Goal: Information Seeking & Learning: Learn about a topic

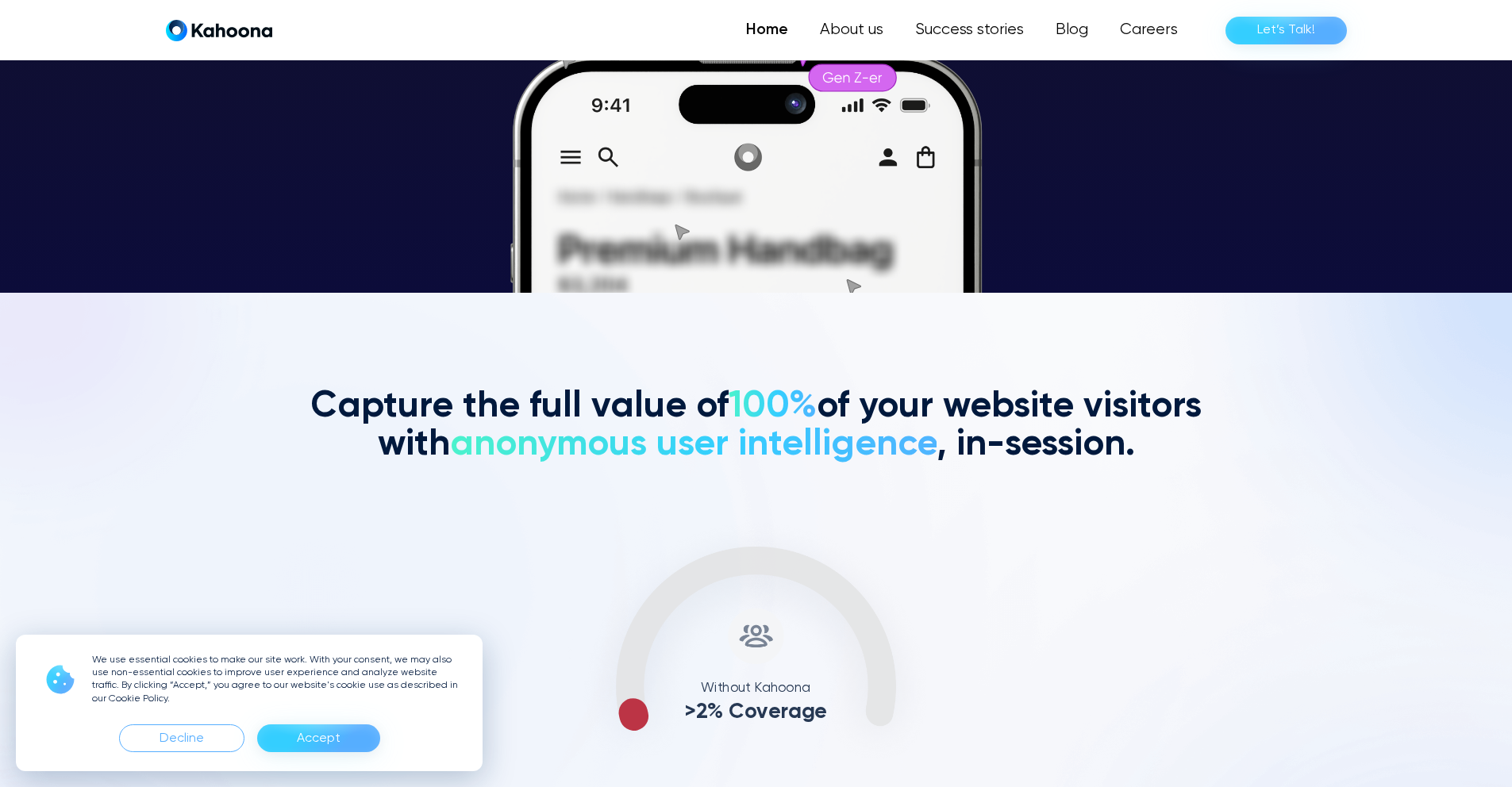
scroll to position [495, 0]
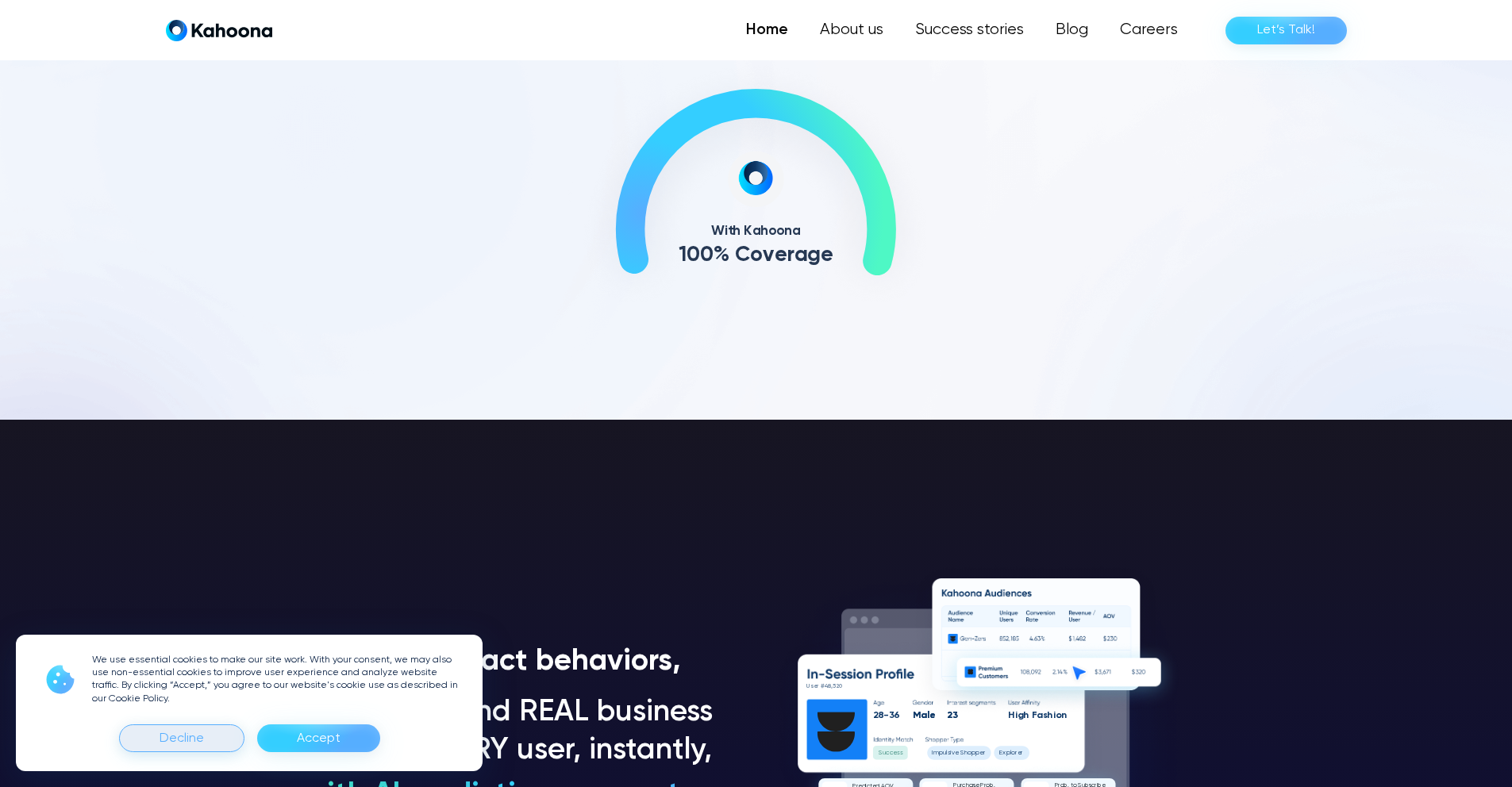
click at [183, 743] on div "Decline" at bounding box center [181, 739] width 44 height 26
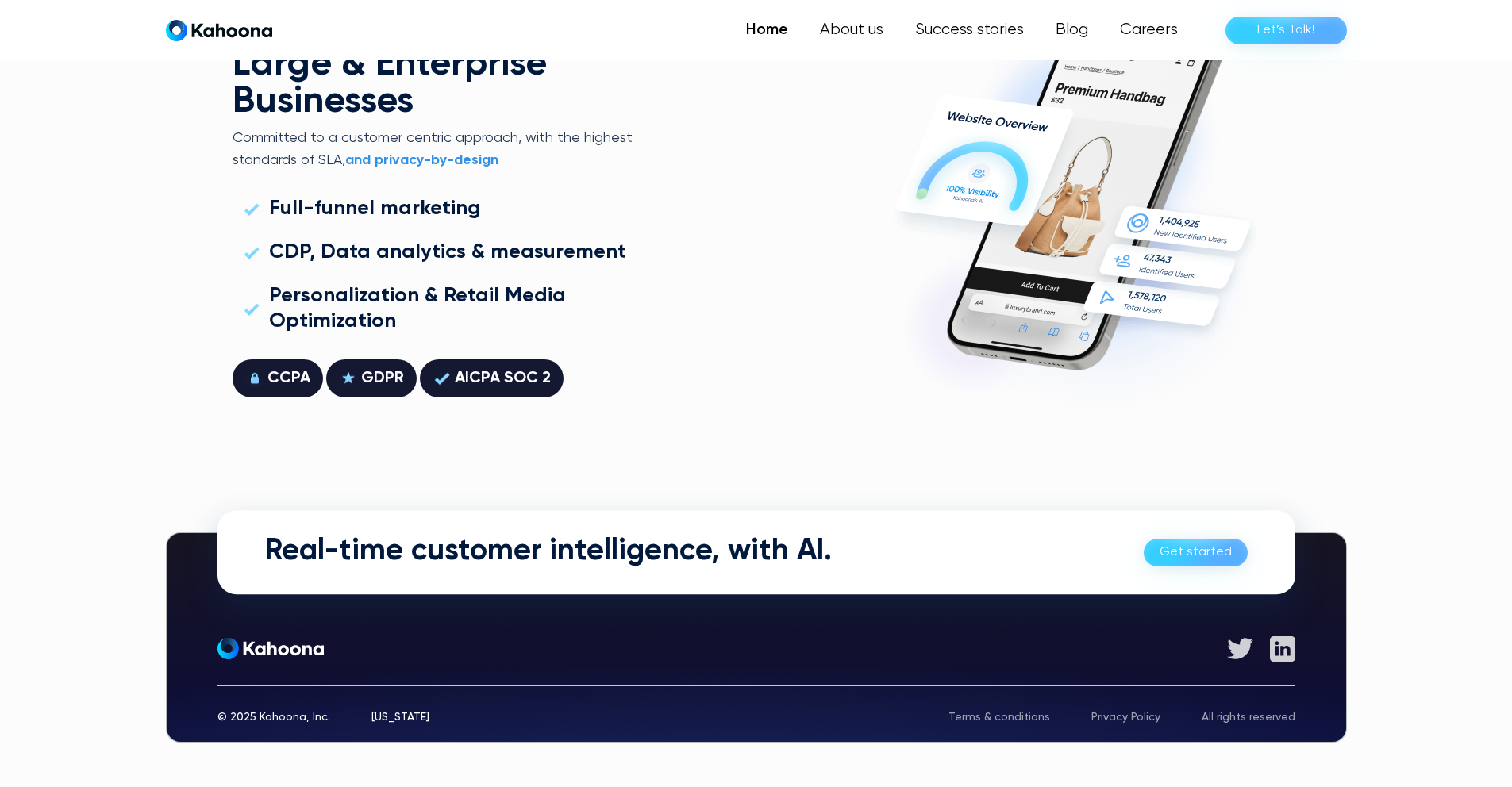
scroll to position [4542, 0]
click at [1144, 33] on link "Careers" at bounding box center [1148, 30] width 92 height 32
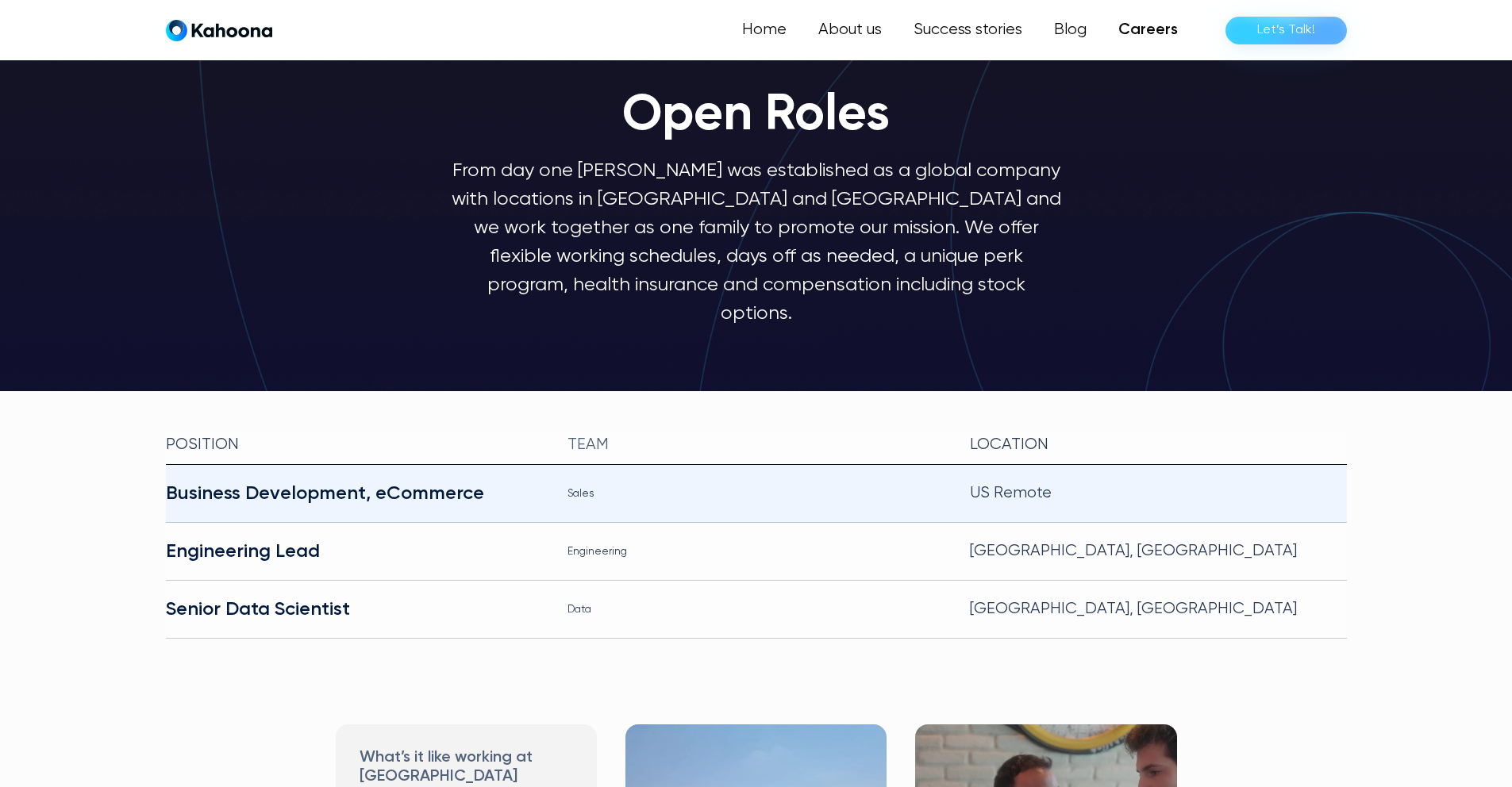
scroll to position [72, 0]
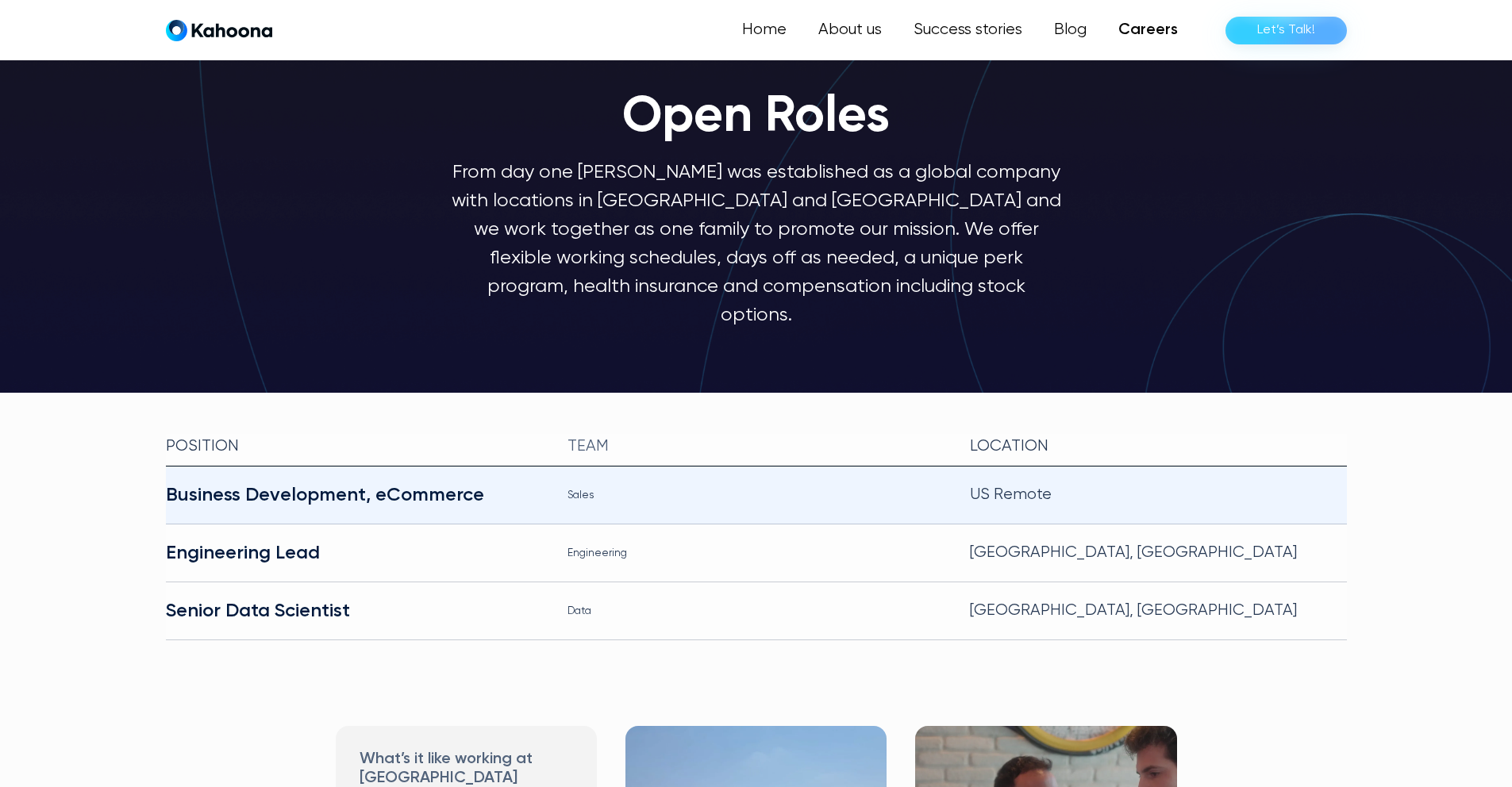
click at [340, 482] on div "Business Development, eCommerce" at bounding box center [354, 495] width 377 height 26
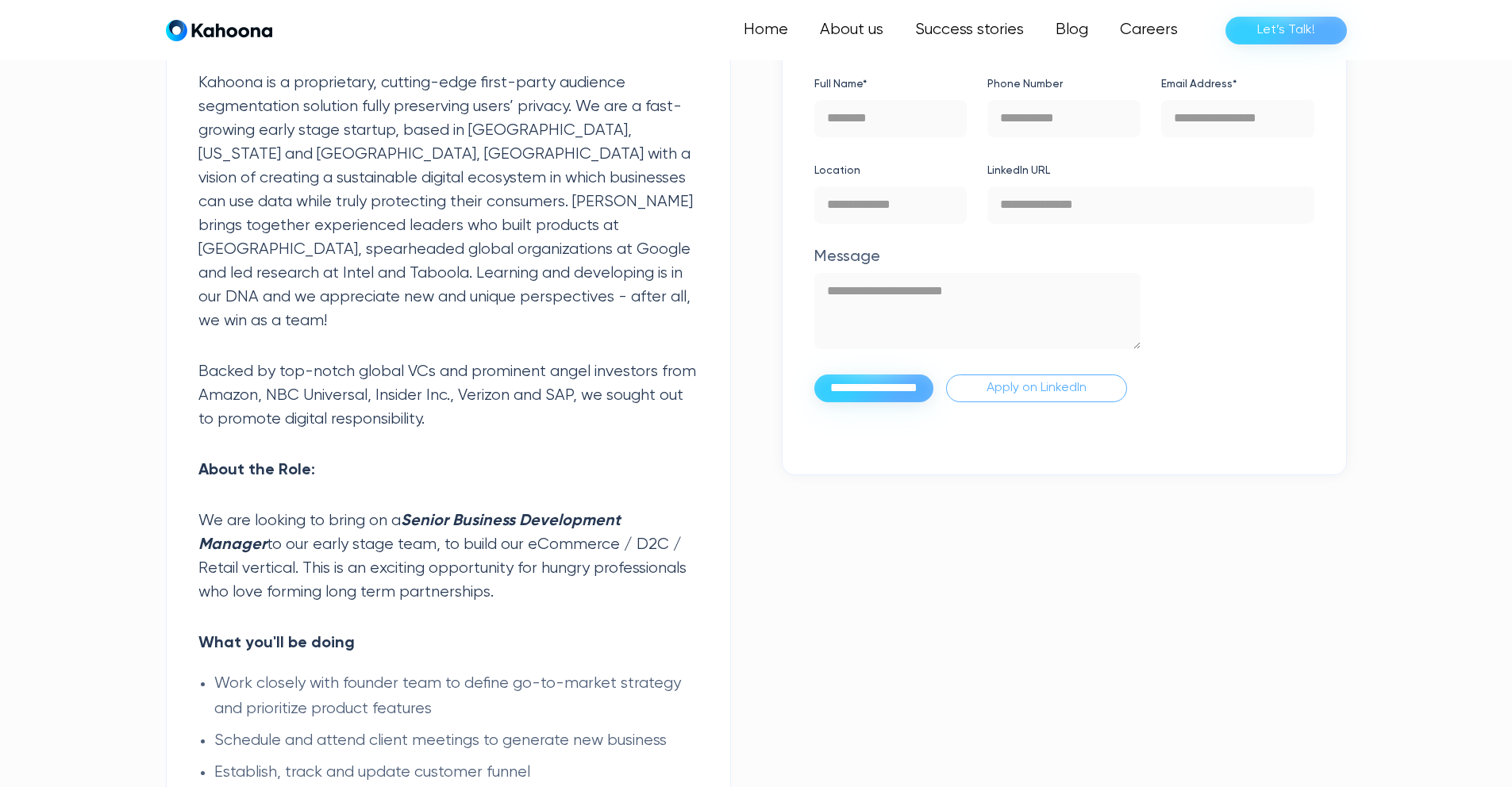
scroll to position [533, 0]
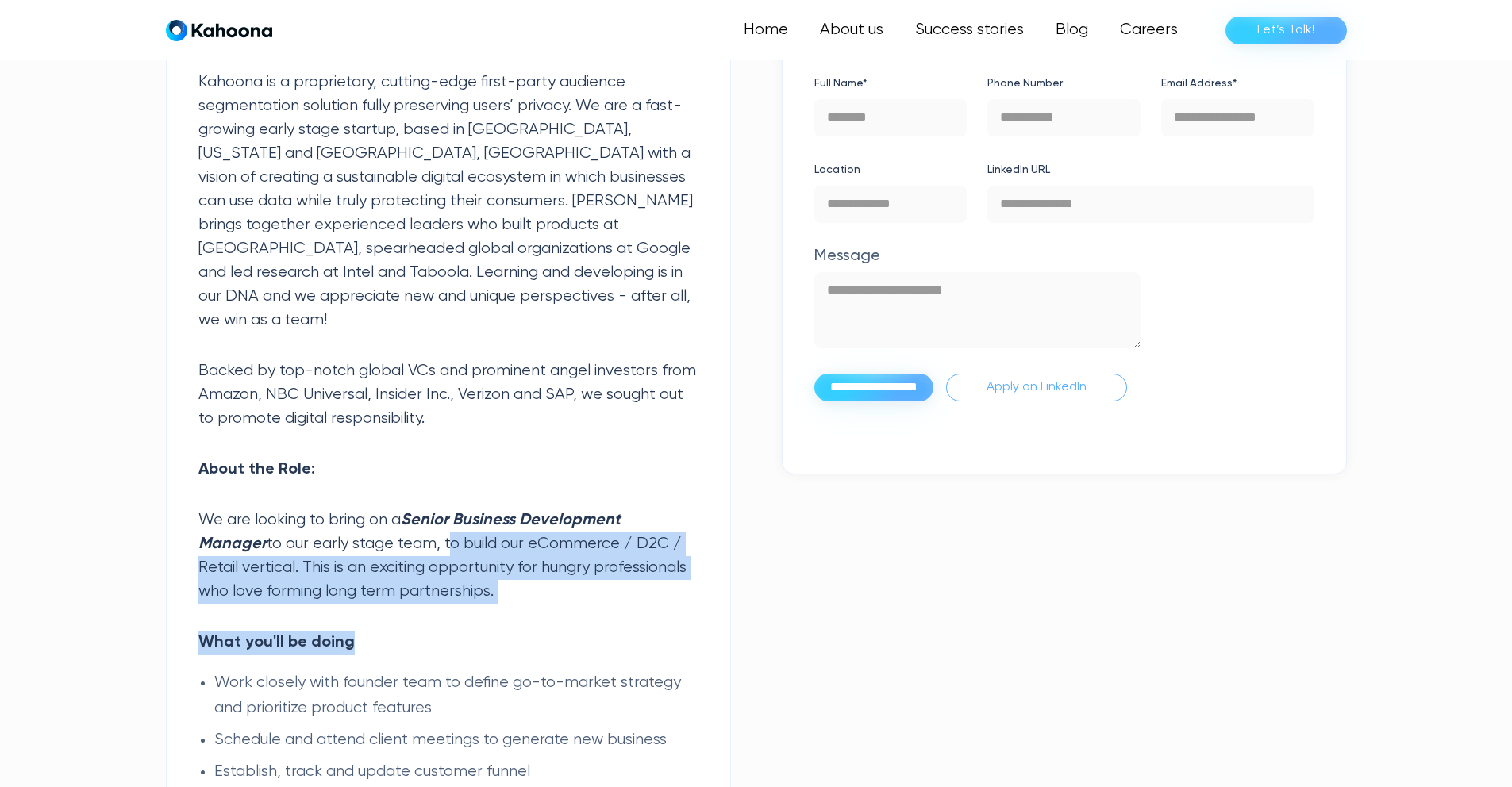
drag, startPoint x: 376, startPoint y: 519, endPoint x: 590, endPoint y: 625, distance: 238.8
drag, startPoint x: 381, startPoint y: 599, endPoint x: 288, endPoint y: 534, distance: 113.5
drag, startPoint x: 282, startPoint y: 522, endPoint x: 373, endPoint y: 602, distance: 121.2
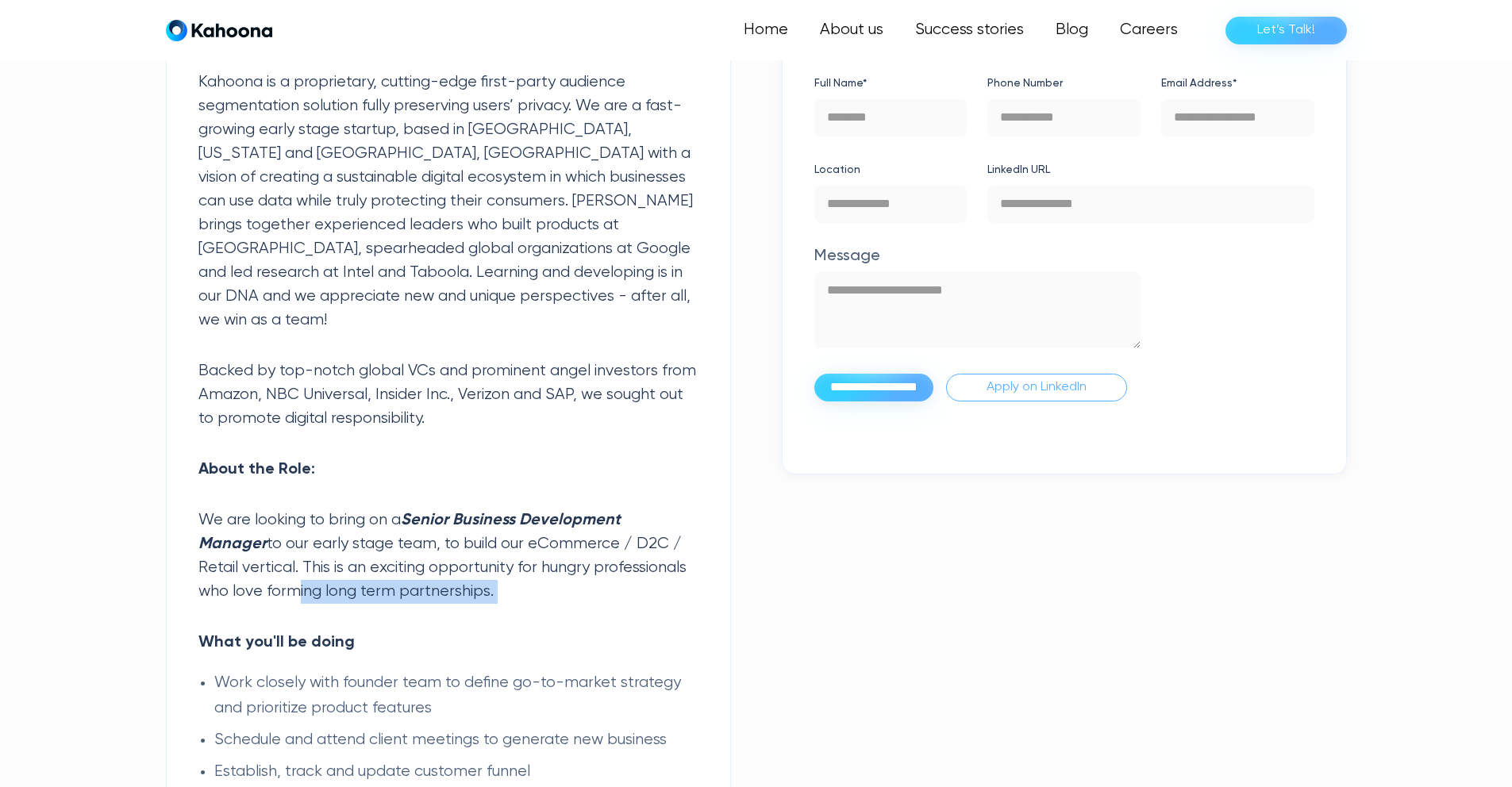
drag, startPoint x: 249, startPoint y: 560, endPoint x: 258, endPoint y: 589, distance: 30.4
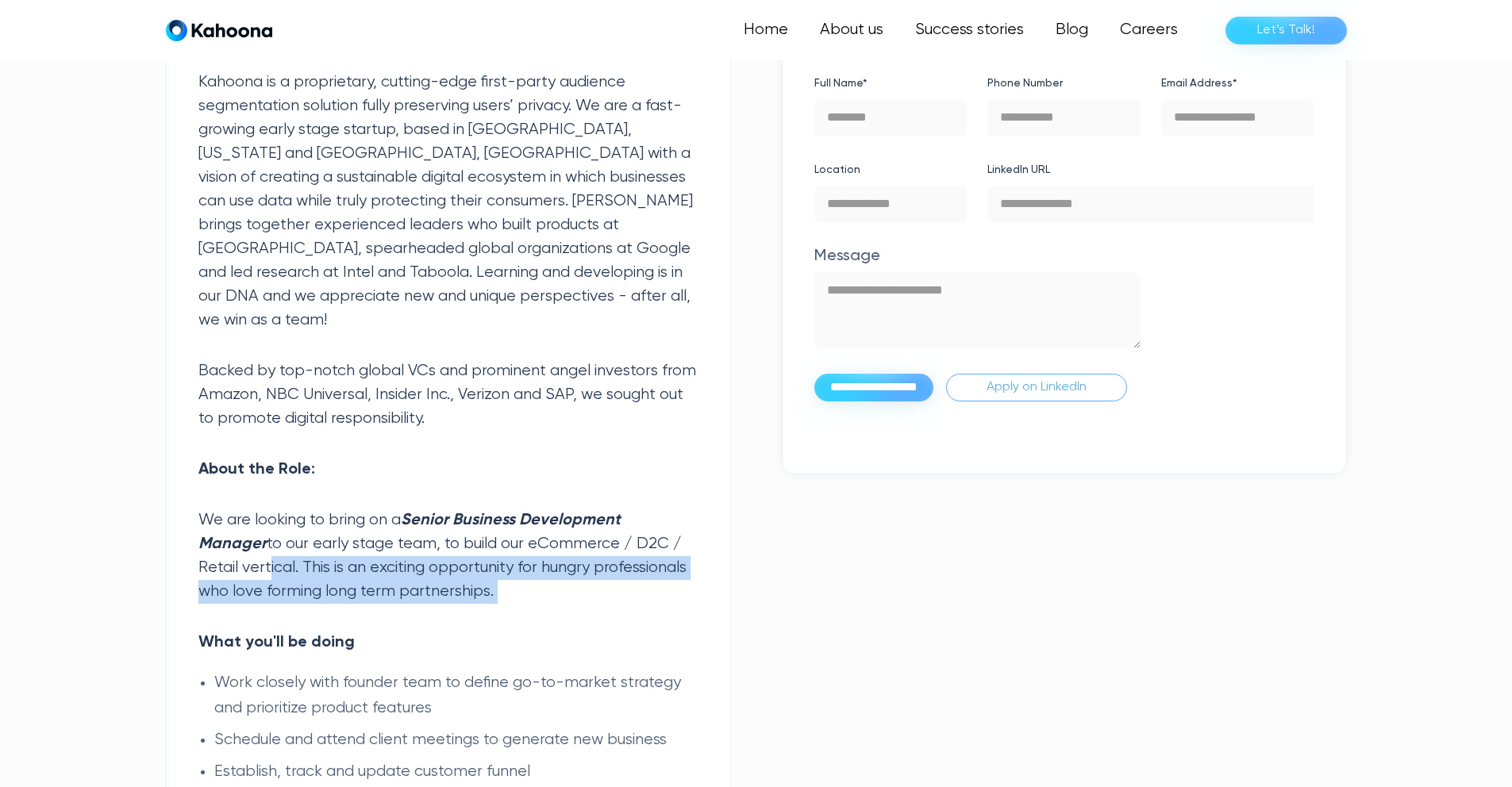
drag, startPoint x: 221, startPoint y: 541, endPoint x: 455, endPoint y: 595, distance: 240.1
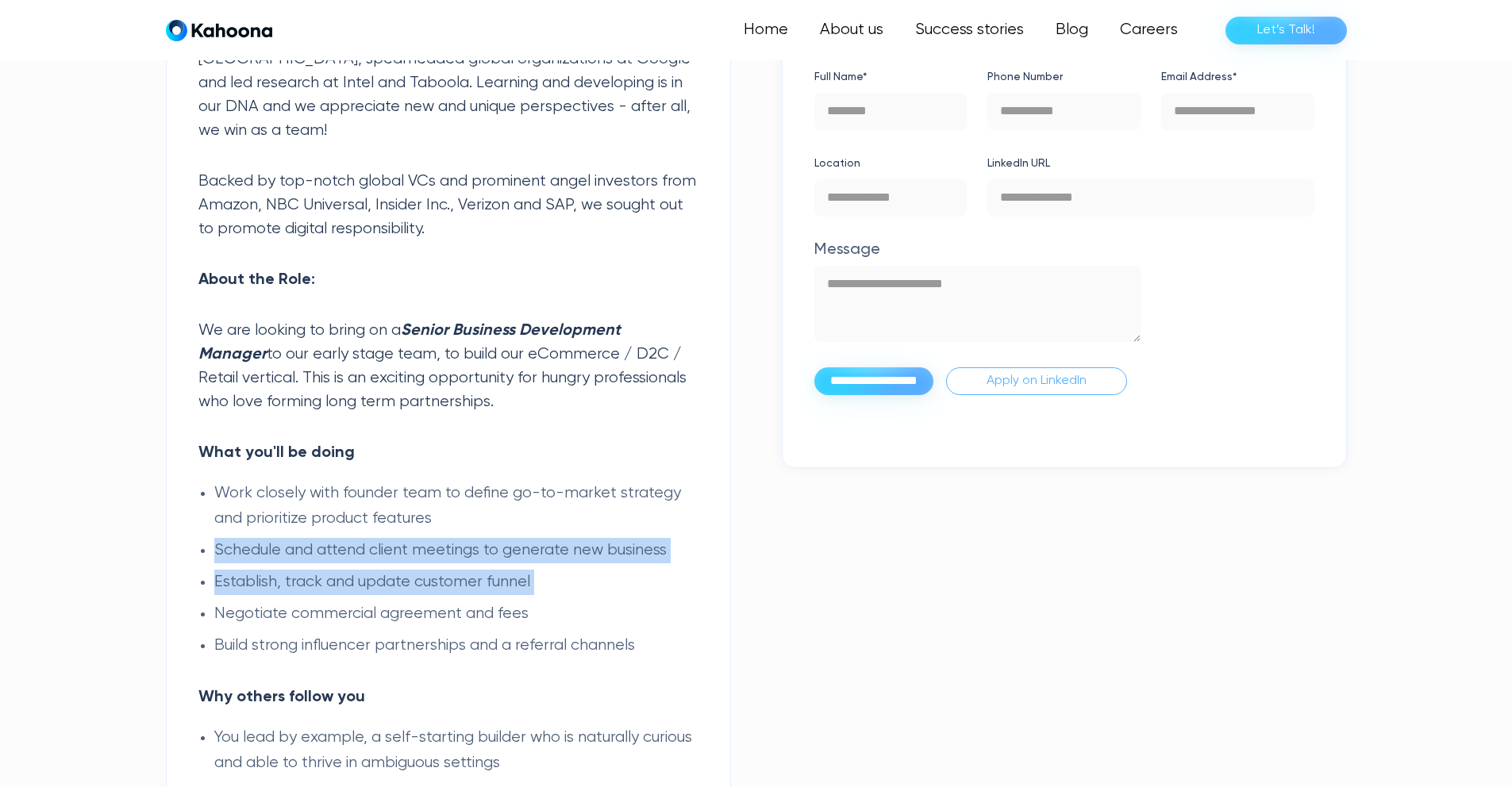
scroll to position [724, 0]
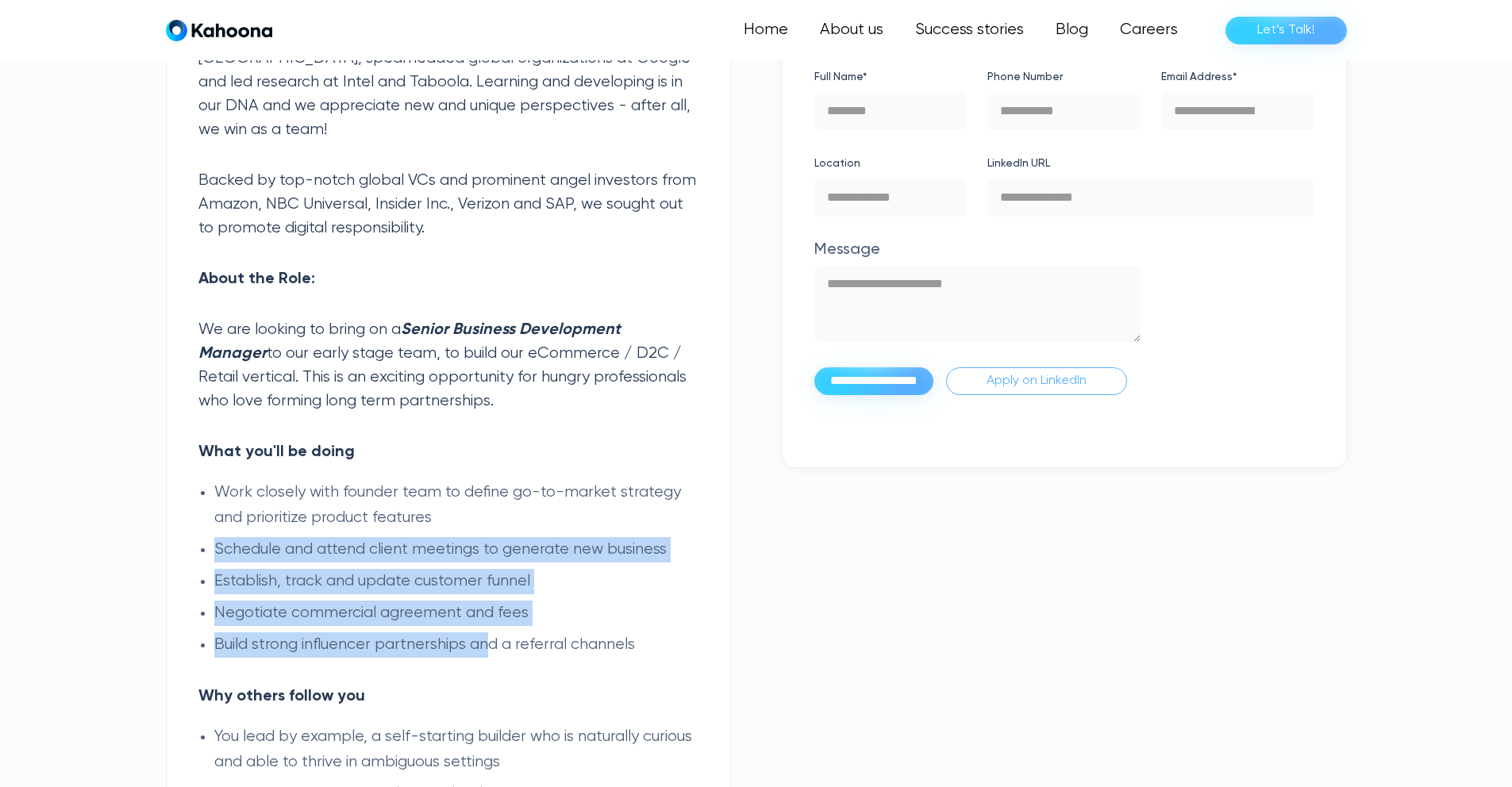
drag, startPoint x: 417, startPoint y: 515, endPoint x: 492, endPoint y: 634, distance: 140.7
click at [492, 634] on div "Kahoona is a proprietary, cutting-edge first-party audience segmentation soluti…" at bounding box center [448, 781] width 500 height 1802
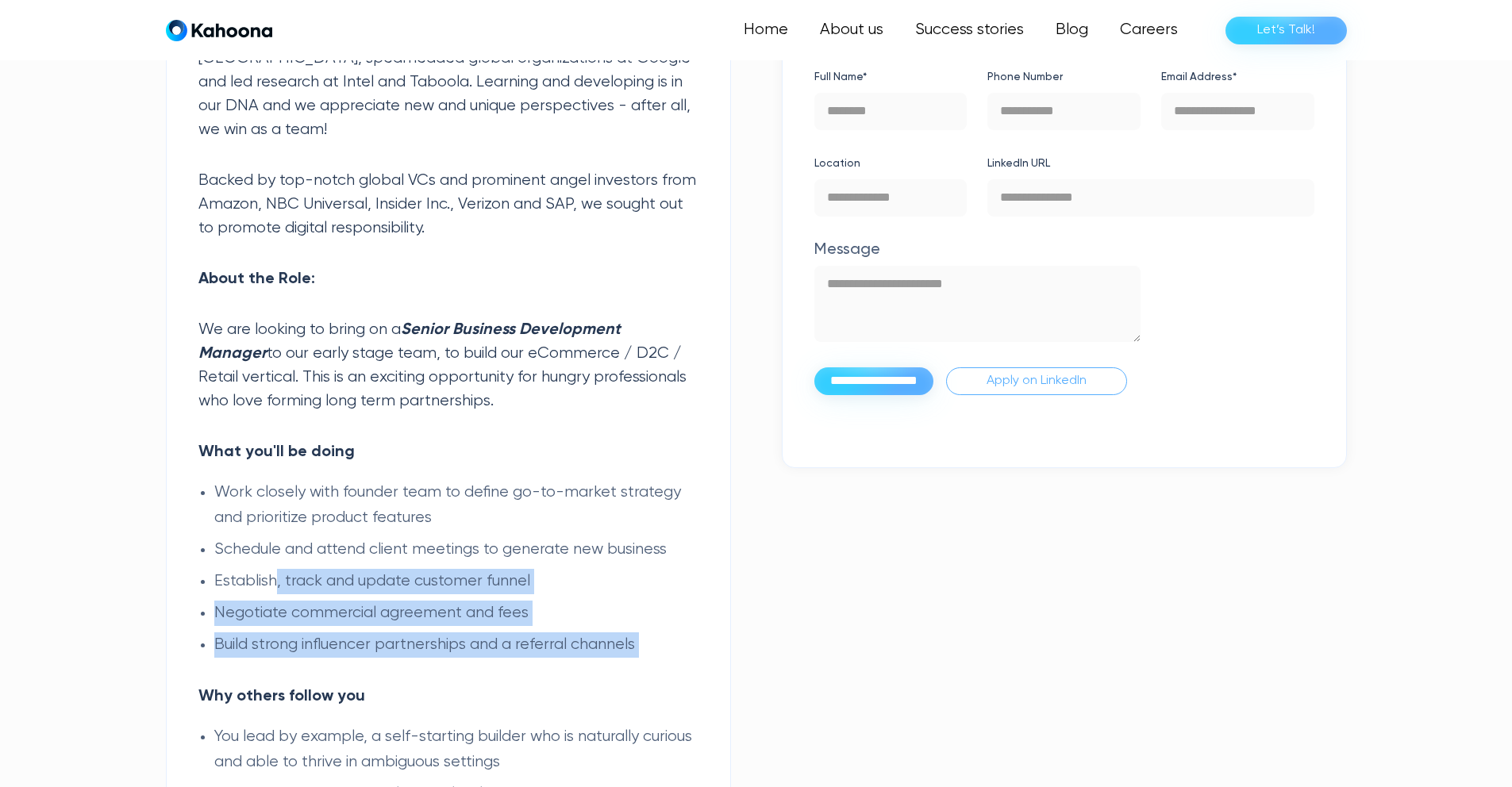
drag, startPoint x: 276, startPoint y: 559, endPoint x: 596, endPoint y: 654, distance: 333.8
click at [596, 654] on div "Kahoona is a proprietary, cutting-edge first-party audience segmentation soluti…" at bounding box center [448, 781] width 500 height 1802
drag, startPoint x: 596, startPoint y: 654, endPoint x: 304, endPoint y: 645, distance: 292.1
click at [592, 654] on div "Kahoona is a proprietary, cutting-edge first-party audience segmentation soluti…" at bounding box center [448, 781] width 500 height 1802
drag, startPoint x: 243, startPoint y: 585, endPoint x: 383, endPoint y: 646, distance: 152.7
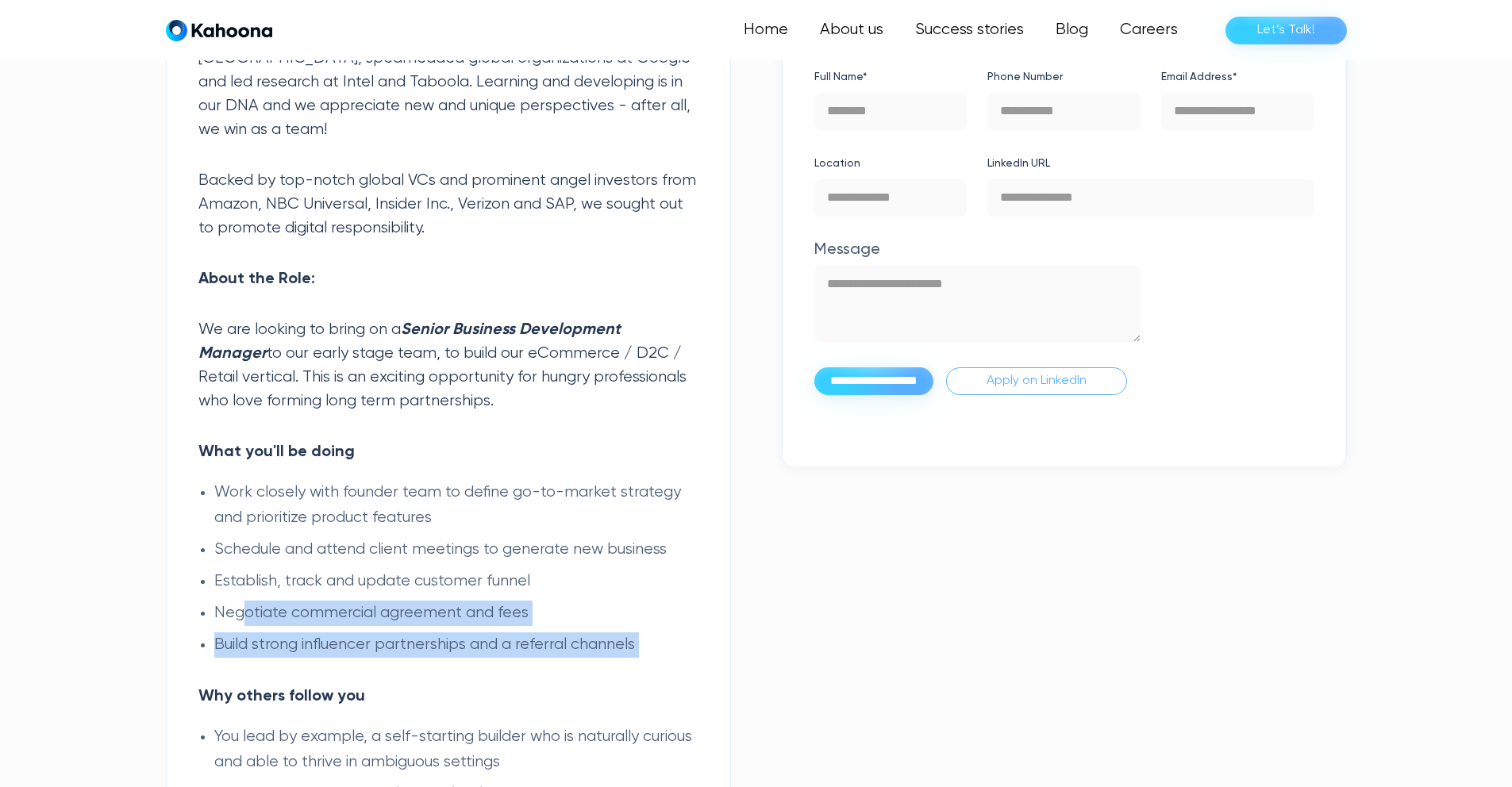
click at [383, 646] on div "Kahoona is a proprietary, cutting-edge first-party audience segmentation soluti…" at bounding box center [448, 781] width 500 height 1802
click at [382, 646] on div "Kahoona is a proprietary, cutting-edge first-party audience segmentation soluti…" at bounding box center [448, 781] width 500 height 1802
drag, startPoint x: 295, startPoint y: 611, endPoint x: 300, endPoint y: 642, distance: 31.4
click at [300, 642] on div "Kahoona is a proprietary, cutting-edge first-party audience segmentation soluti…" at bounding box center [448, 781] width 500 height 1802
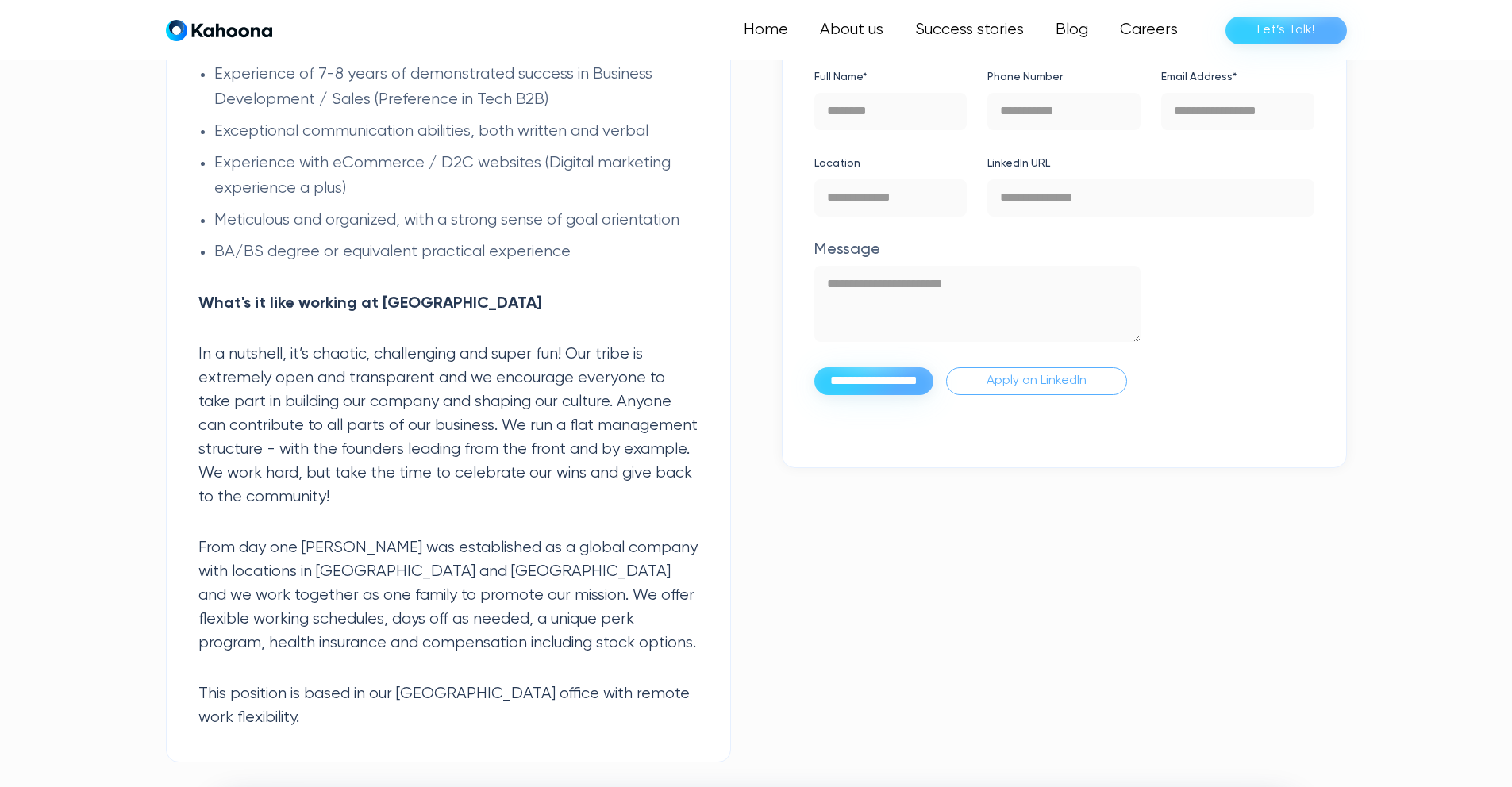
scroll to position [1676, 0]
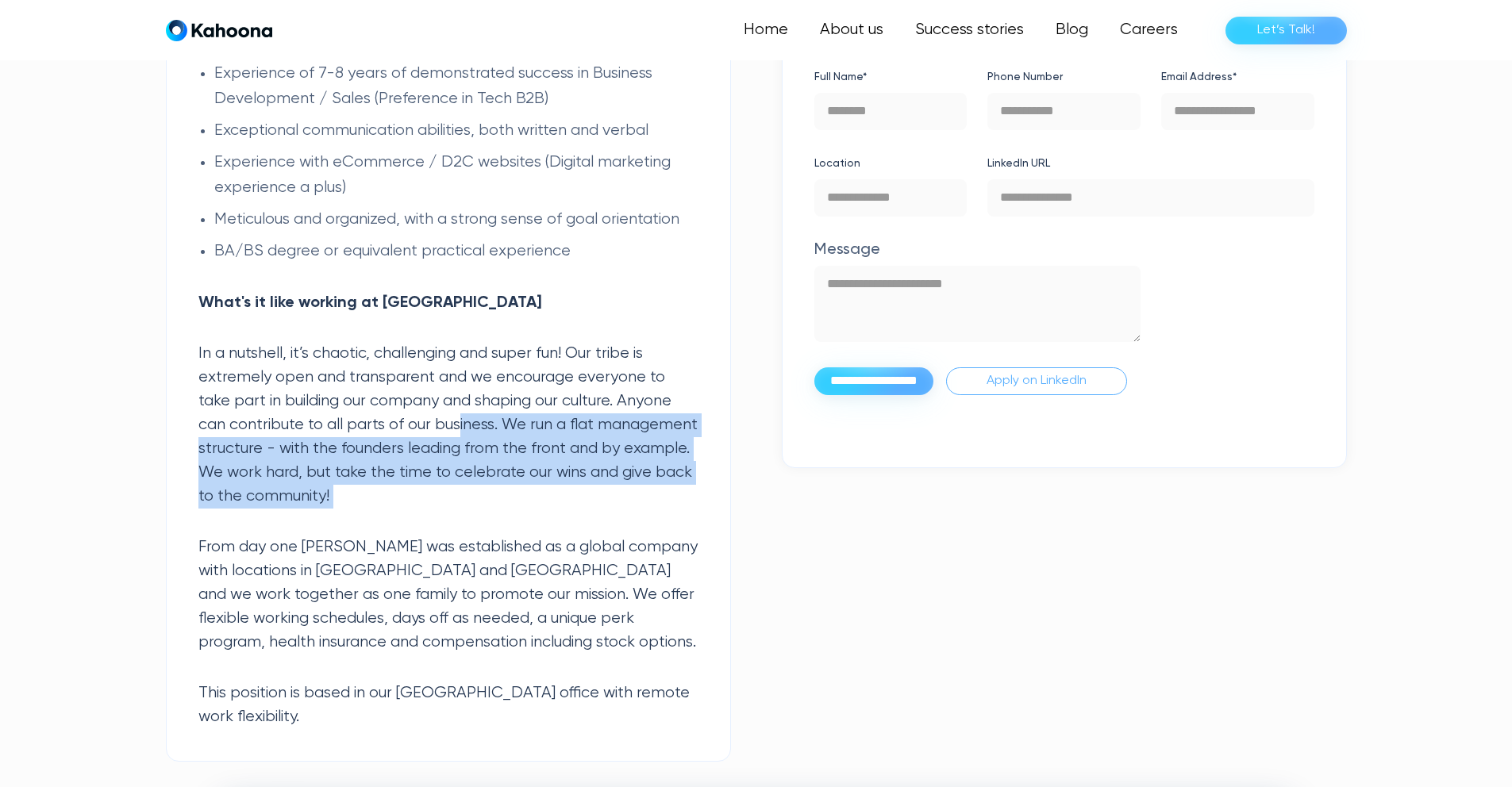
drag, startPoint x: 460, startPoint y: 419, endPoint x: 444, endPoint y: 519, distance: 101.3
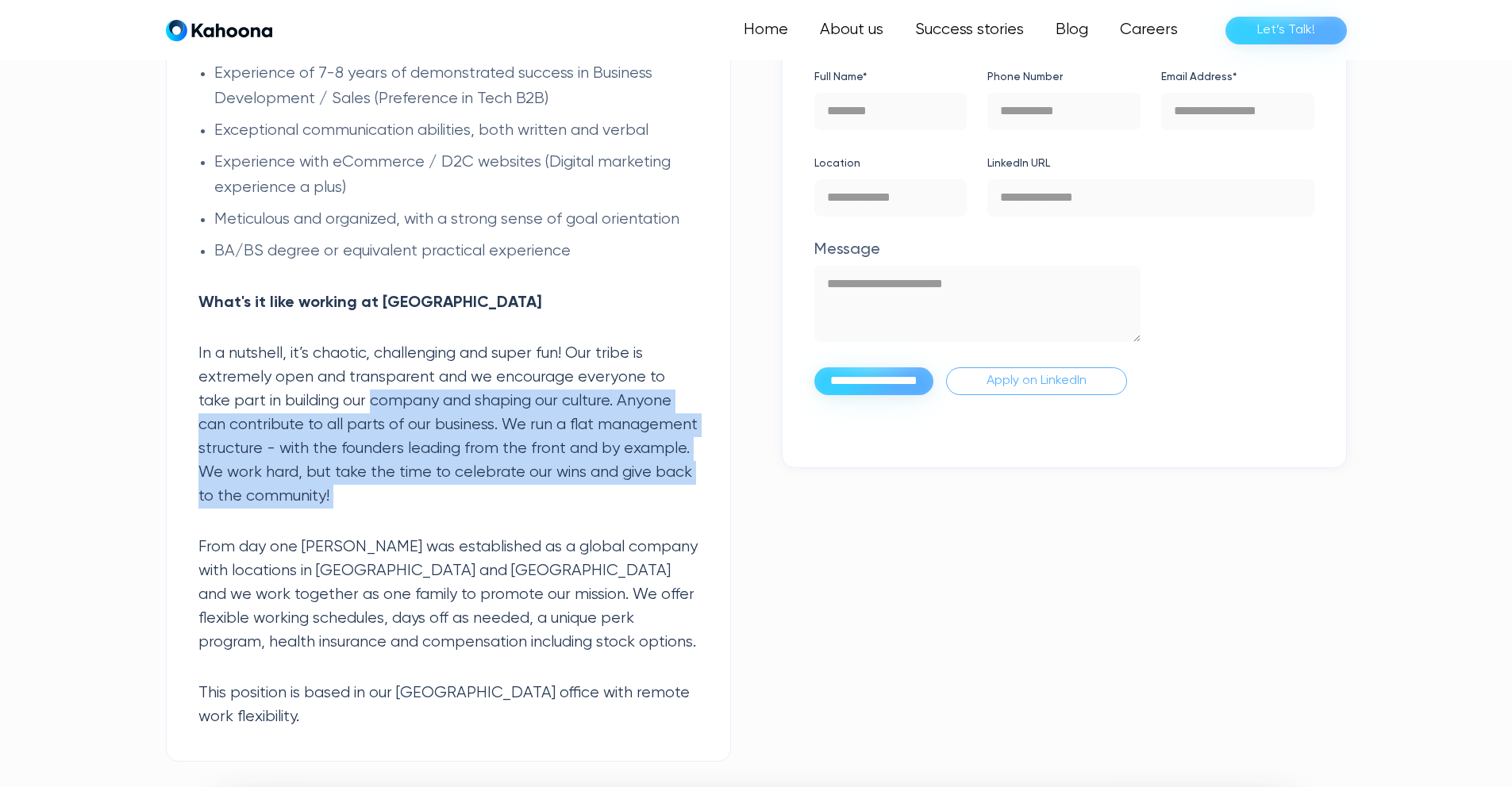
drag, startPoint x: 377, startPoint y: 407, endPoint x: 512, endPoint y: 531, distance: 183.3
drag, startPoint x: 323, startPoint y: 408, endPoint x: 428, endPoint y: 518, distance: 152.1
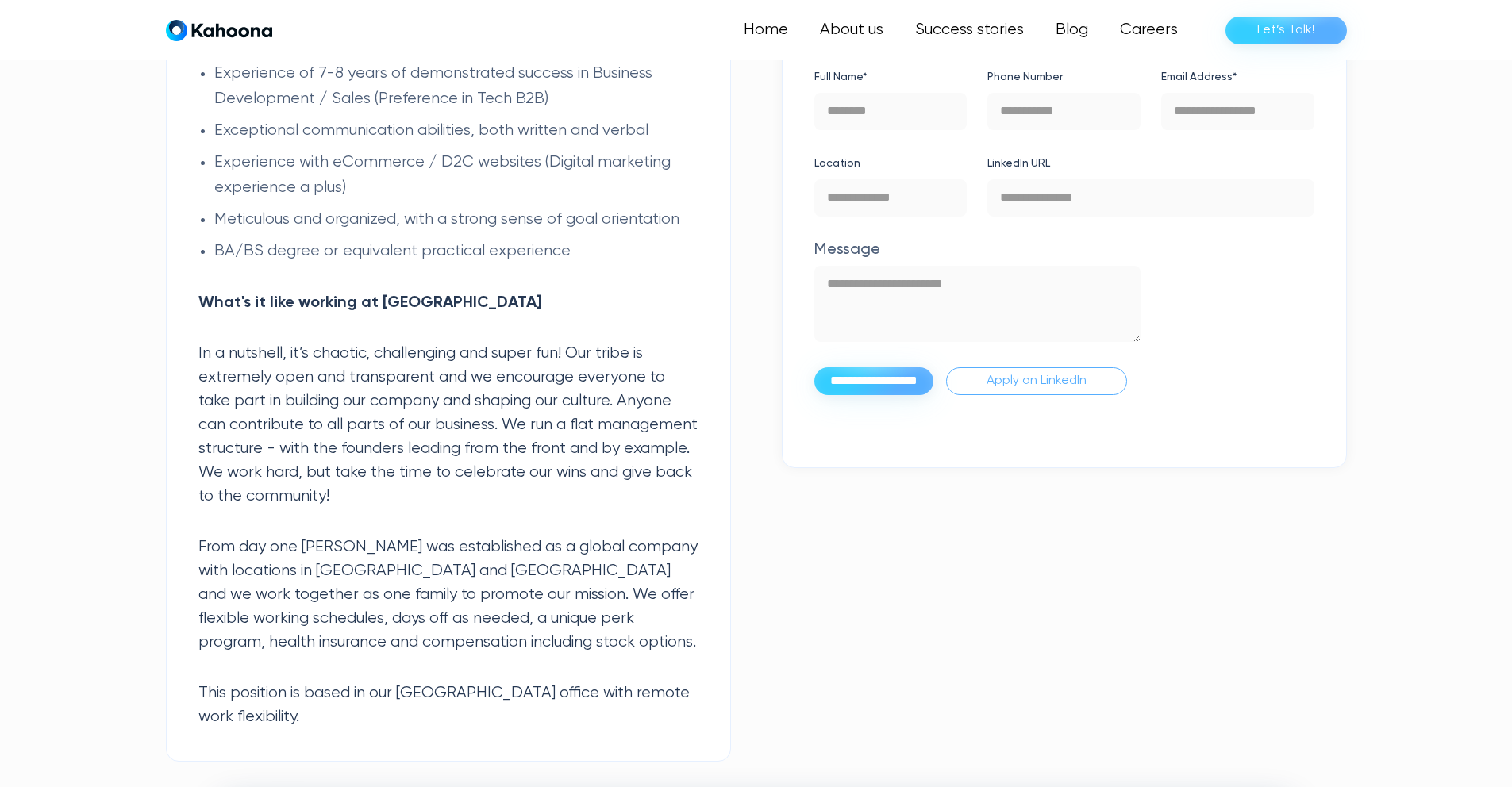
drag, startPoint x: 520, startPoint y: 507, endPoint x: 495, endPoint y: 531, distance: 34.7
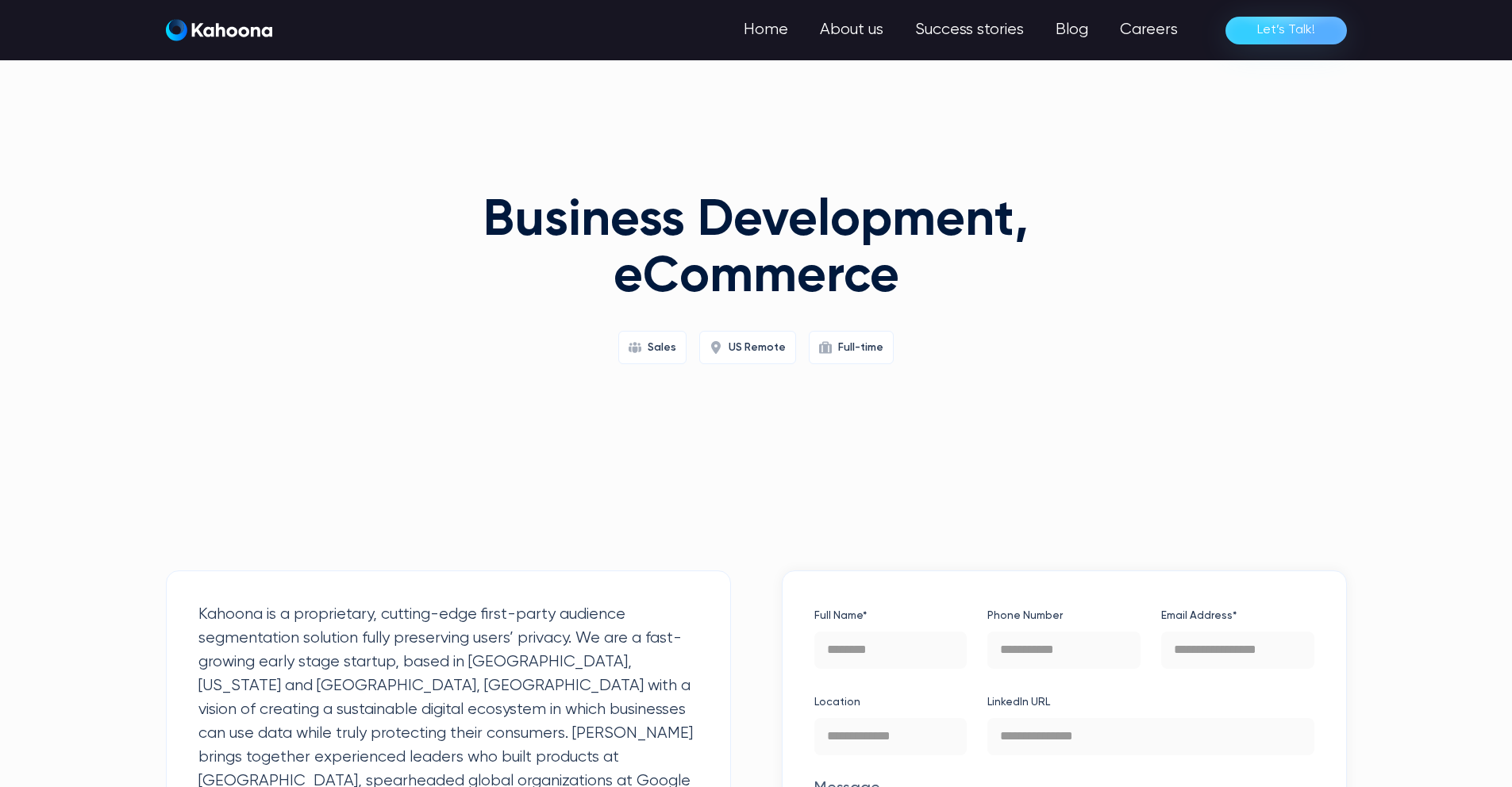
scroll to position [0, 0]
click at [455, 413] on div "Business Development, eCommerce Sales US Remote Full-time" at bounding box center [756, 321] width 609 height 317
click at [430, 417] on div "Business Development, eCommerce Sales US Remote Full-time" at bounding box center [756, 321] width 1181 height 317
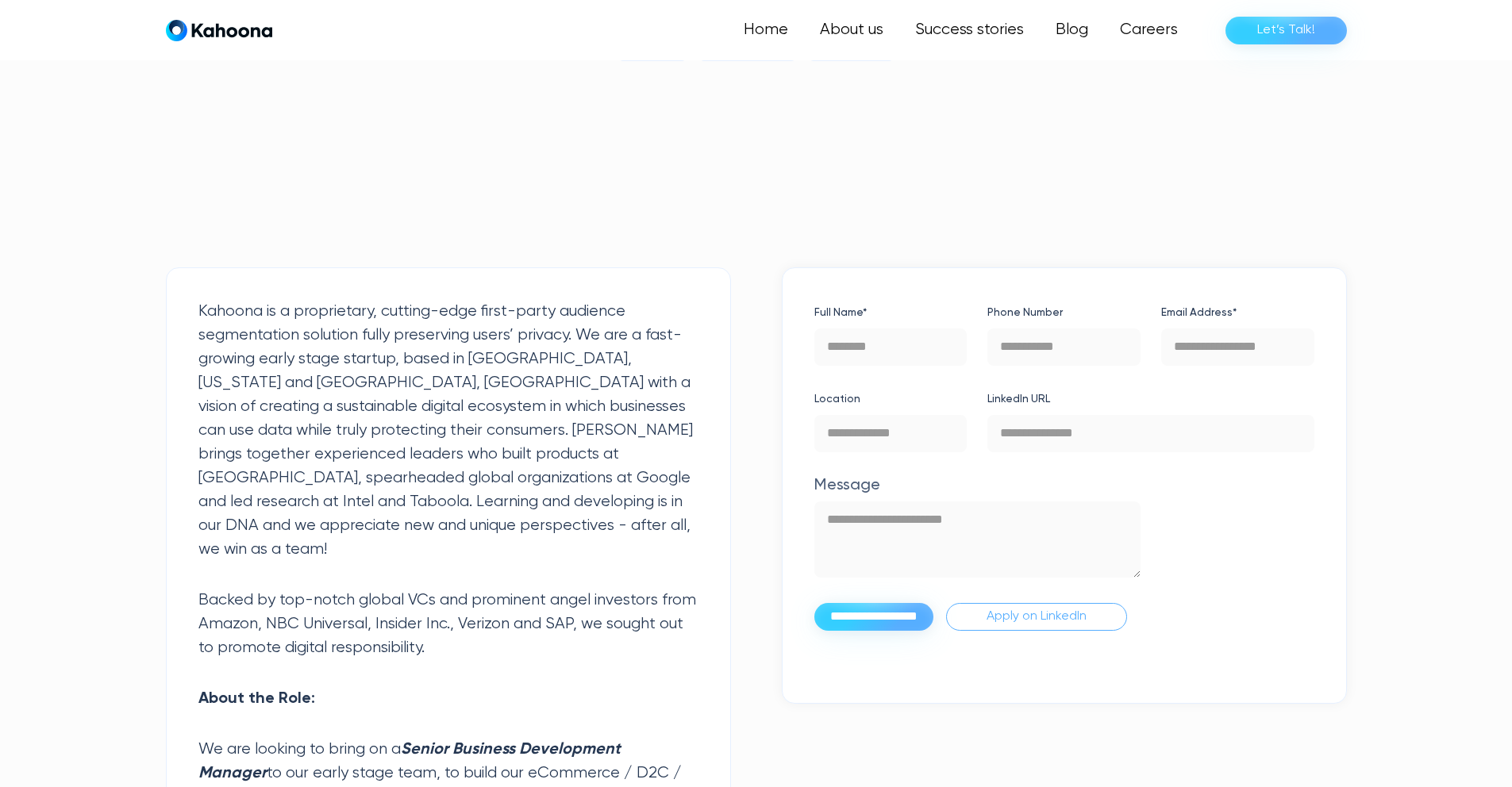
scroll to position [305, 0]
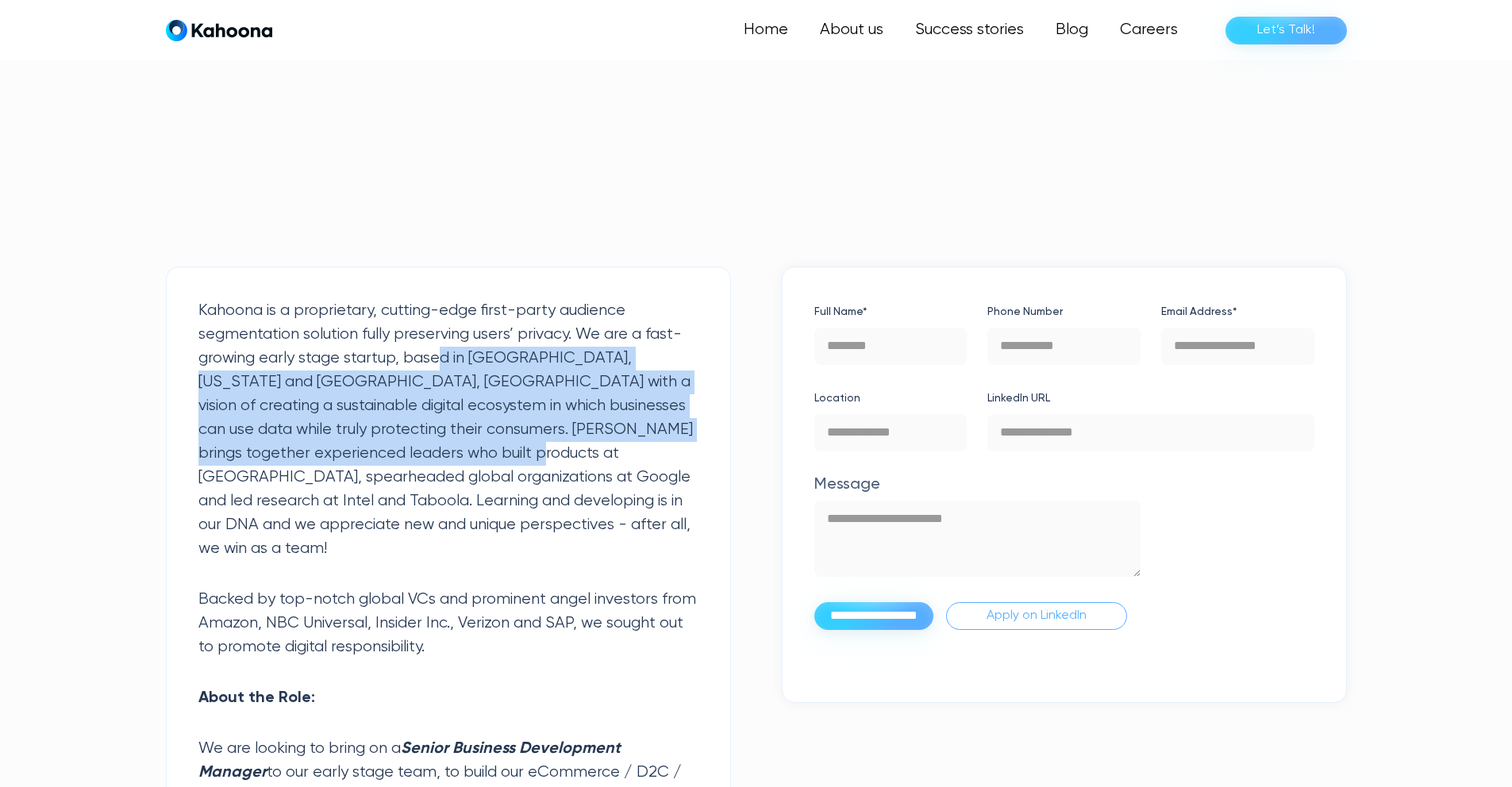
drag, startPoint x: 440, startPoint y: 368, endPoint x: 476, endPoint y: 446, distance: 85.9
click at [476, 446] on p "Kahoona is a proprietary, cutting-edge first-party audience segmentation soluti…" at bounding box center [448, 430] width 500 height 262
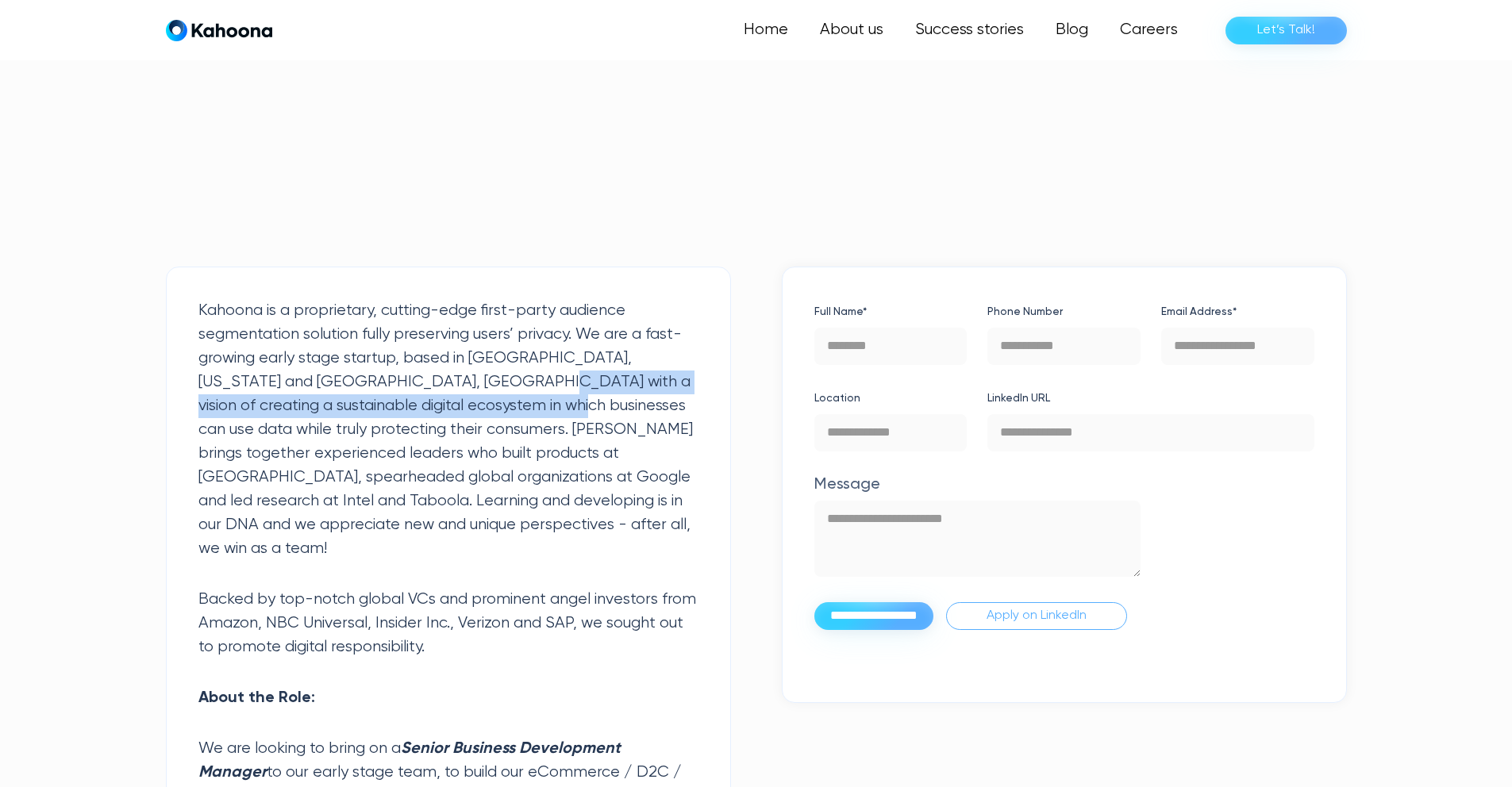
drag, startPoint x: 412, startPoint y: 382, endPoint x: 441, endPoint y: 409, distance: 39.6
click at [441, 409] on p "Kahoona is a proprietary, cutting-edge first-party audience segmentation soluti…" at bounding box center [448, 430] width 500 height 262
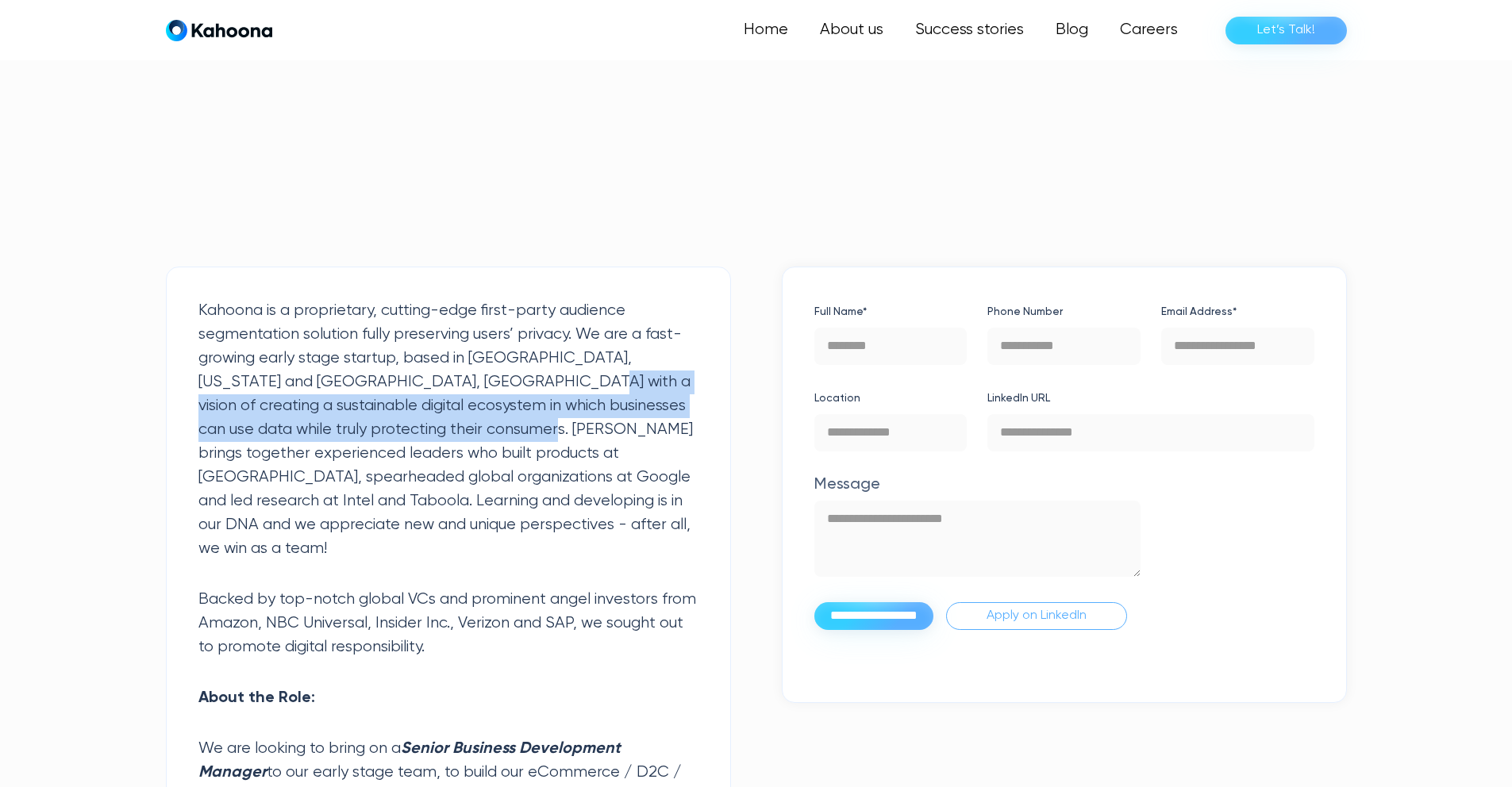
drag, startPoint x: 443, startPoint y: 378, endPoint x: 477, endPoint y: 423, distance: 56.4
click at [477, 423] on p "Kahoona is a proprietary, cutting-edge first-party audience segmentation soluti…" at bounding box center [448, 430] width 500 height 262
click at [478, 423] on p "Kahoona is a proprietary, cutting-edge first-party audience segmentation soluti…" at bounding box center [448, 430] width 500 height 262
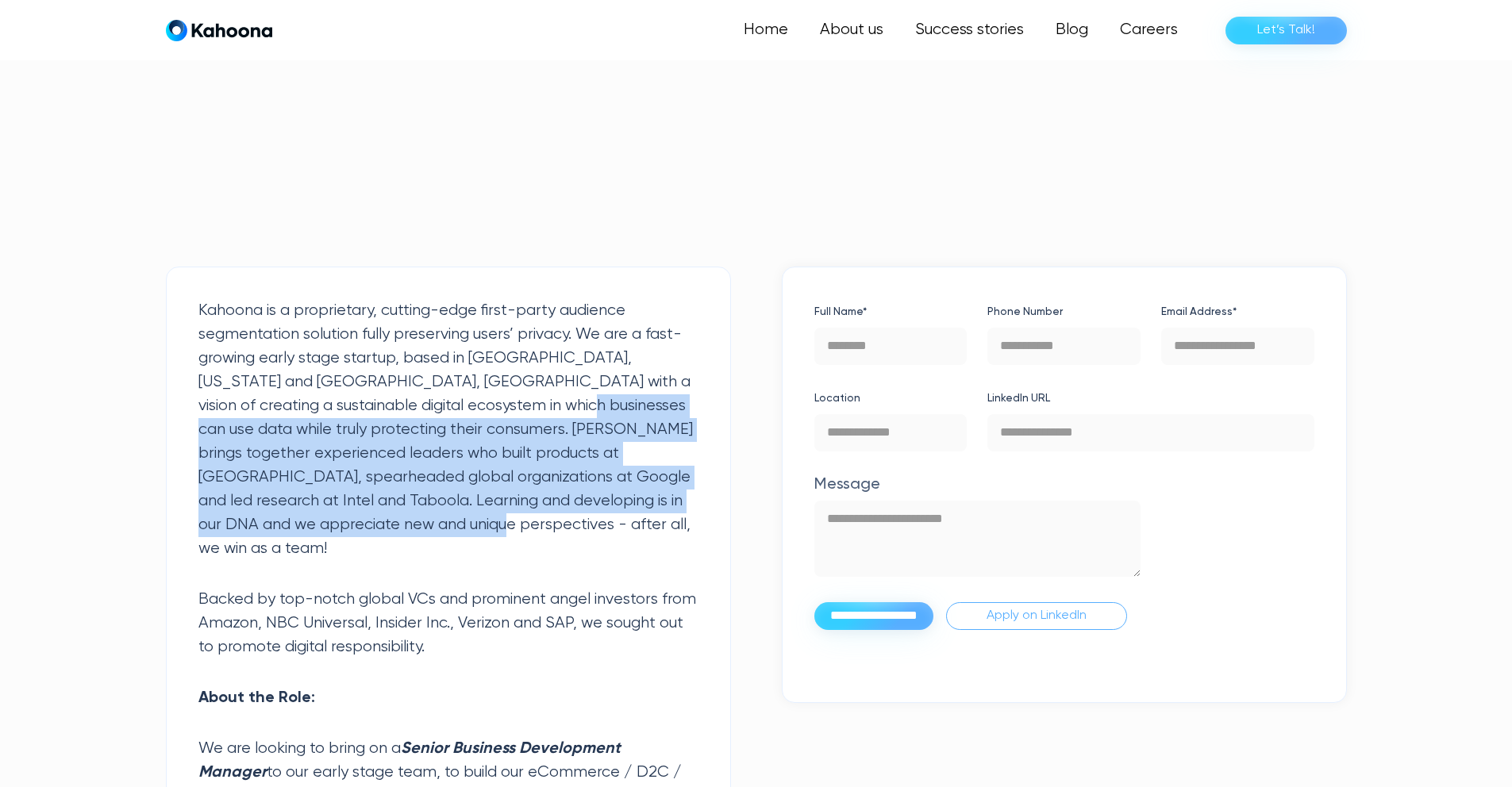
drag, startPoint x: 444, startPoint y: 407, endPoint x: 600, endPoint y: 526, distance: 196.2
click at [600, 526] on p "Kahoona is a proprietary, cutting-edge first-party audience segmentation soluti…" at bounding box center [448, 430] width 500 height 262
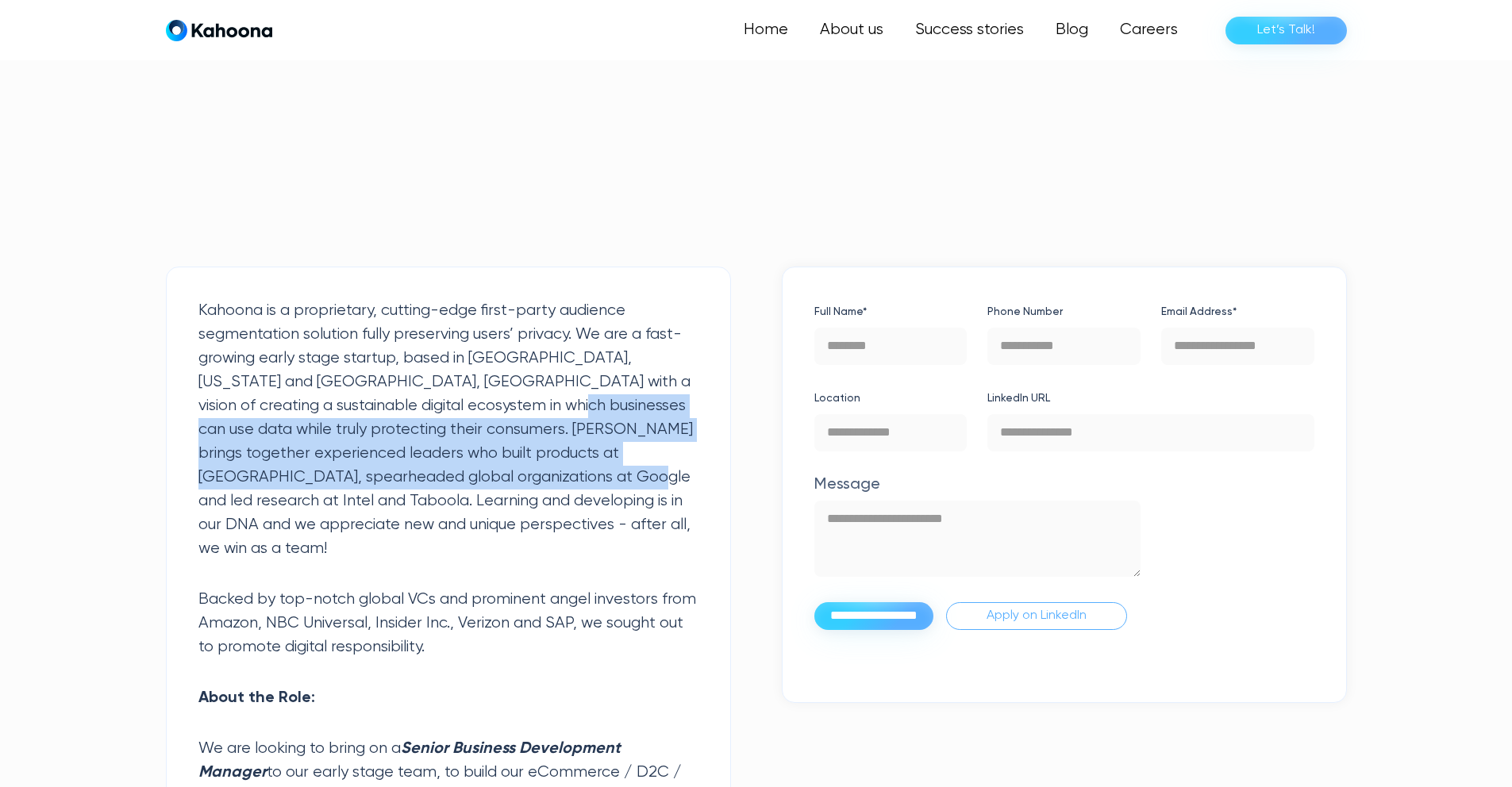
drag, startPoint x: 474, startPoint y: 458, endPoint x: 497, endPoint y: 488, distance: 37.8
click at [497, 488] on p "Kahoona is a proprietary, cutting-edge first-party audience segmentation soluti…" at bounding box center [448, 430] width 500 height 262
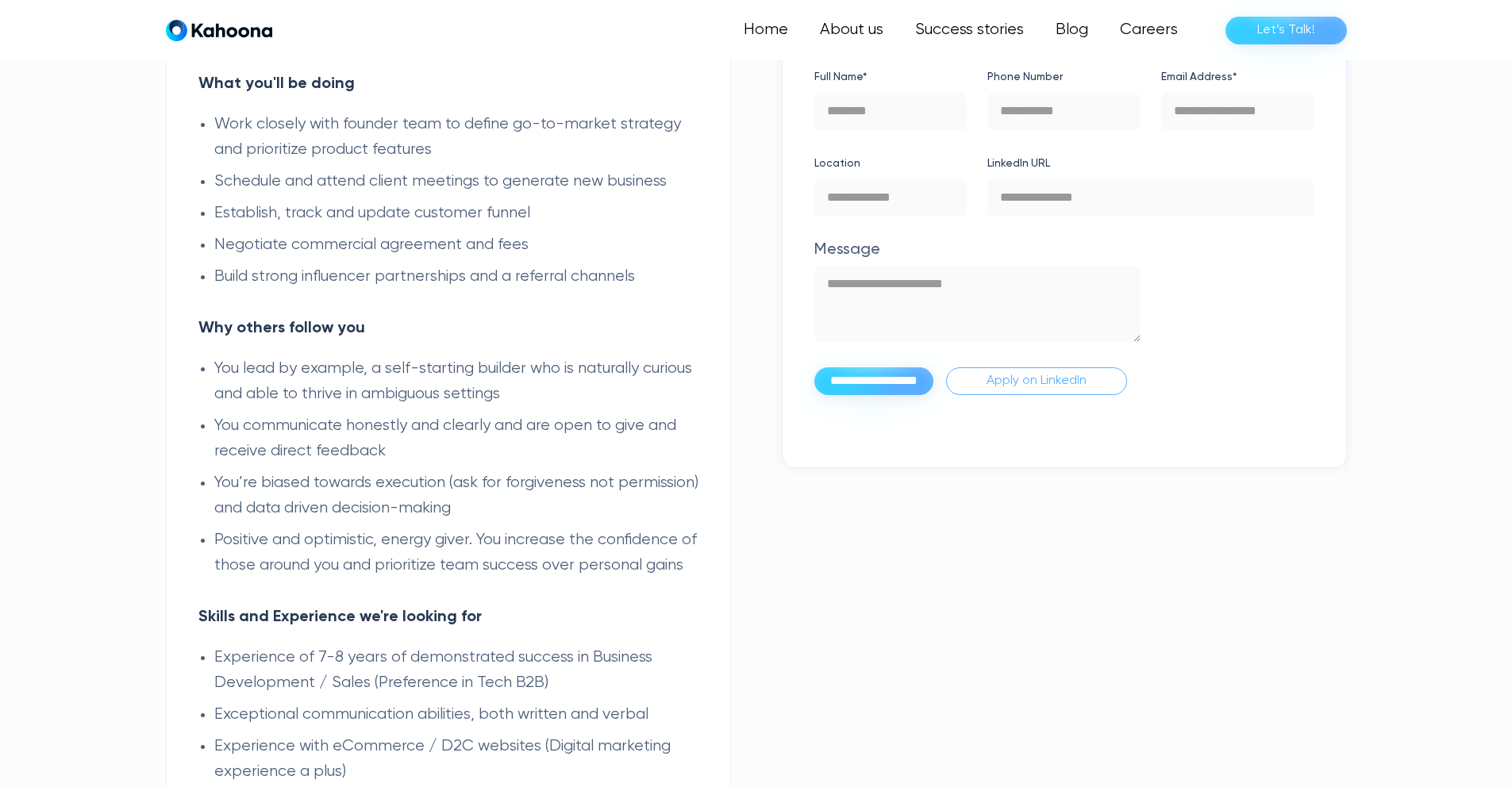
scroll to position [1092, 0]
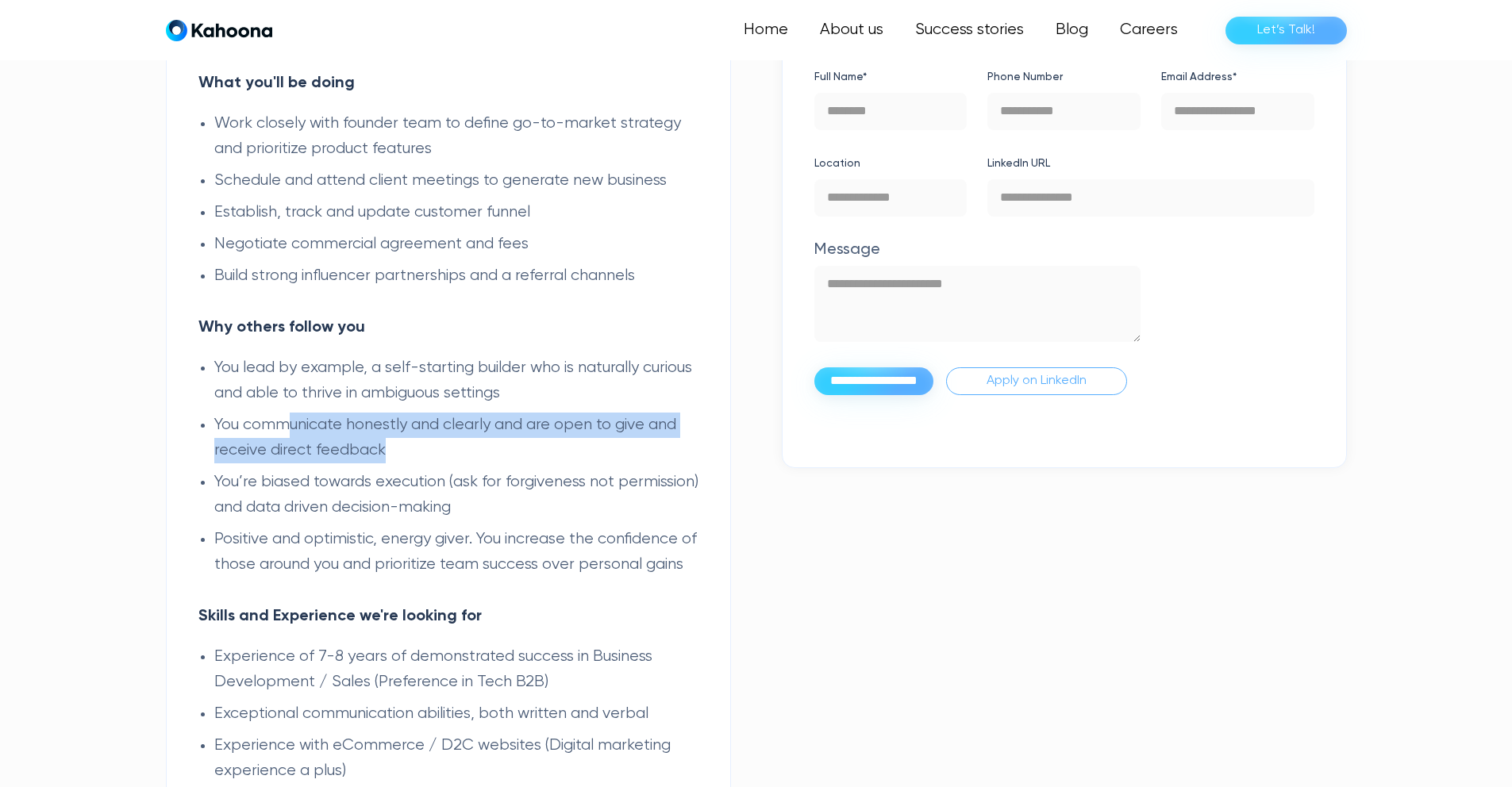
drag, startPoint x: 286, startPoint y: 400, endPoint x: 448, endPoint y: 418, distance: 163.0
click at [448, 418] on li "You communicate honestly and clearly and are open to give and receive direct fe…" at bounding box center [456, 437] width 484 height 50
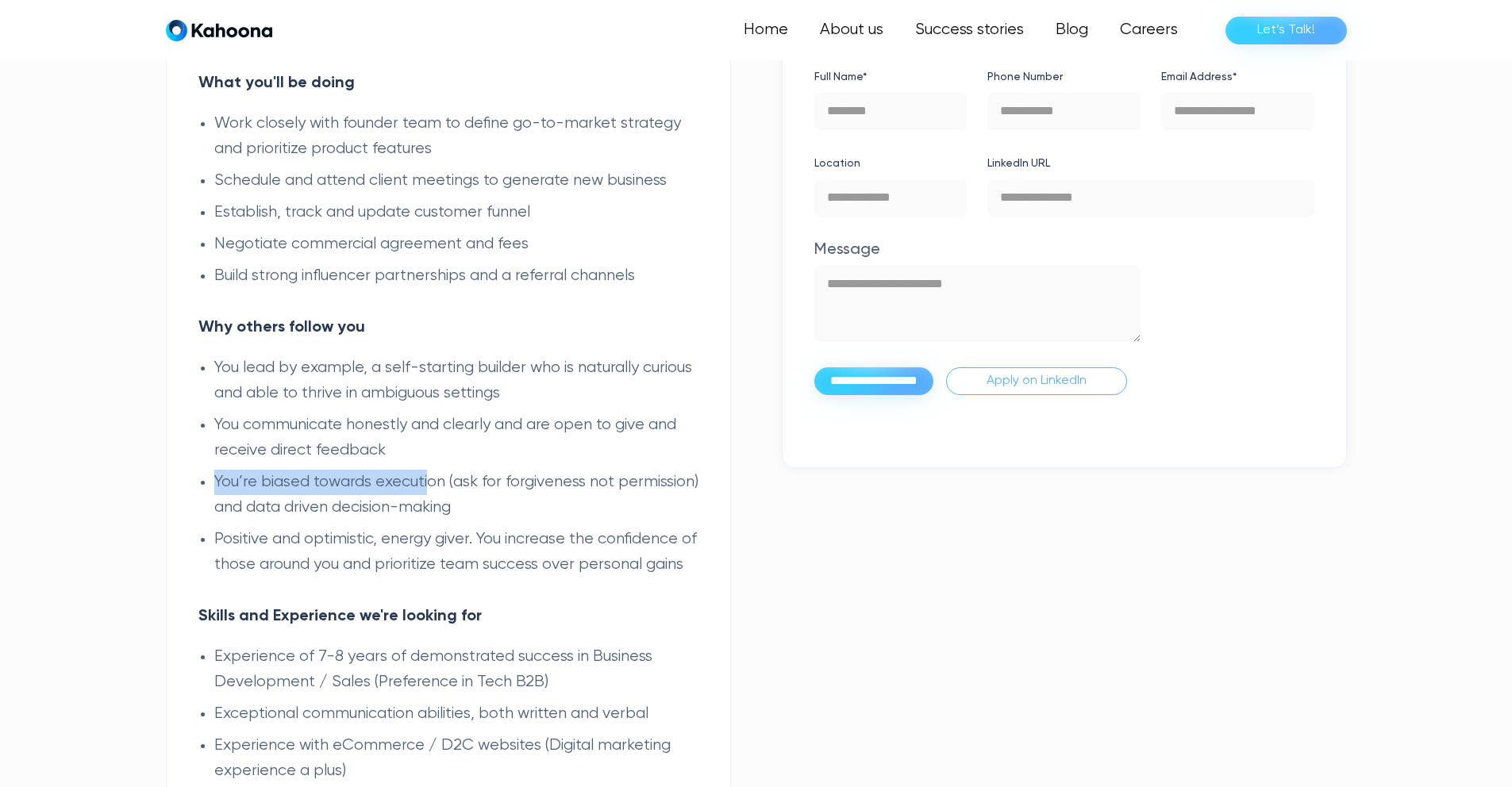
drag, startPoint x: 365, startPoint y: 423, endPoint x: 435, endPoint y: 453, distance: 76.2
click at [435, 453] on ul "You lead by example, a self-starting builder who is naturally curious and able …" at bounding box center [448, 467] width 500 height 222
click at [435, 470] on li "You’re biased towards execution (ask for forgiveness not permission) and data d…" at bounding box center [456, 494] width 484 height 50
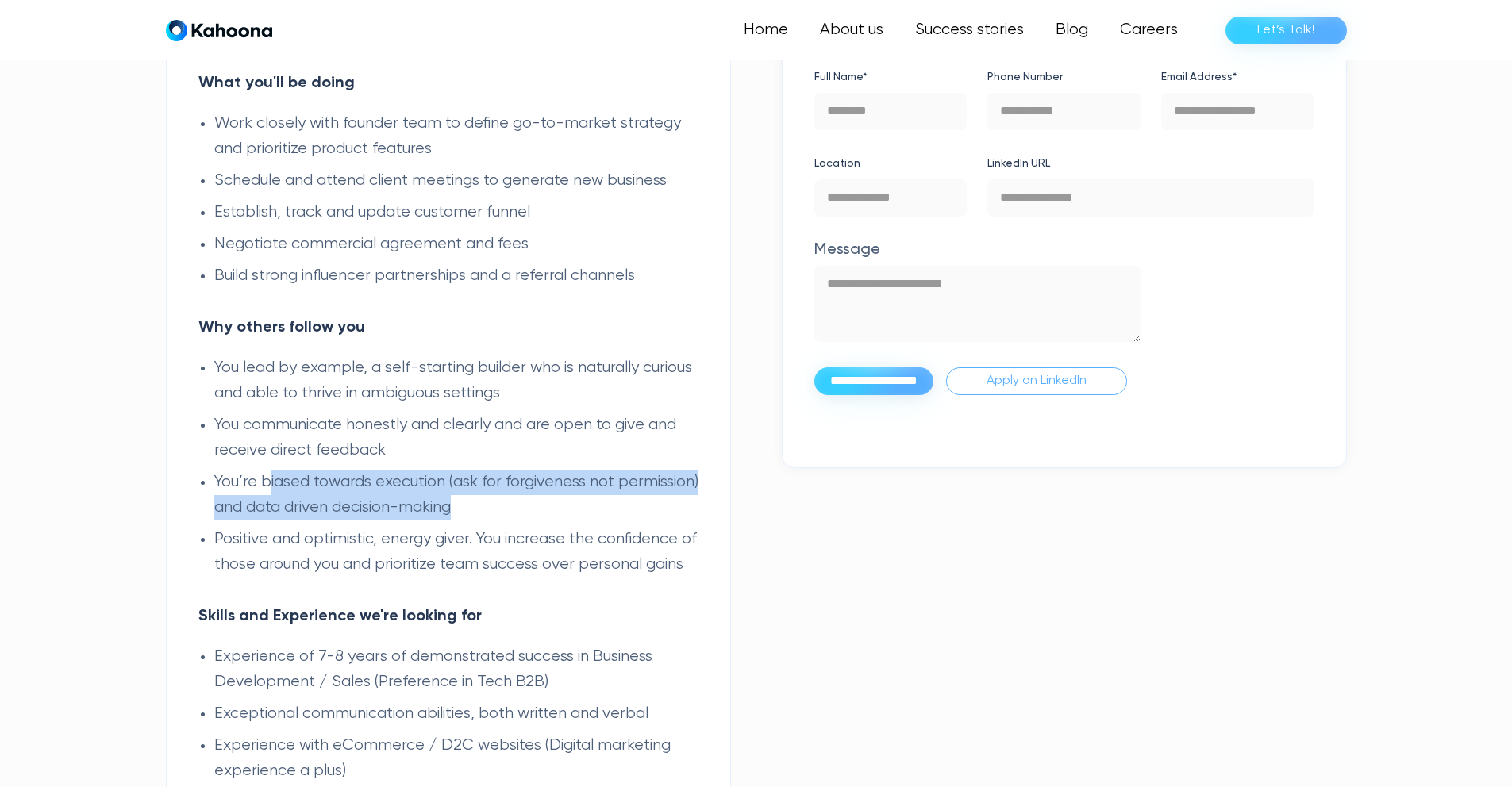
drag, startPoint x: 305, startPoint y: 461, endPoint x: 581, endPoint y: 477, distance: 276.5
click at [581, 477] on li "You’re biased towards execution (ask for forgiveness not permission) and data d…" at bounding box center [456, 494] width 484 height 50
click at [581, 476] on li "You’re biased towards execution (ask for forgiveness not permission) and data d…" at bounding box center [456, 494] width 484 height 50
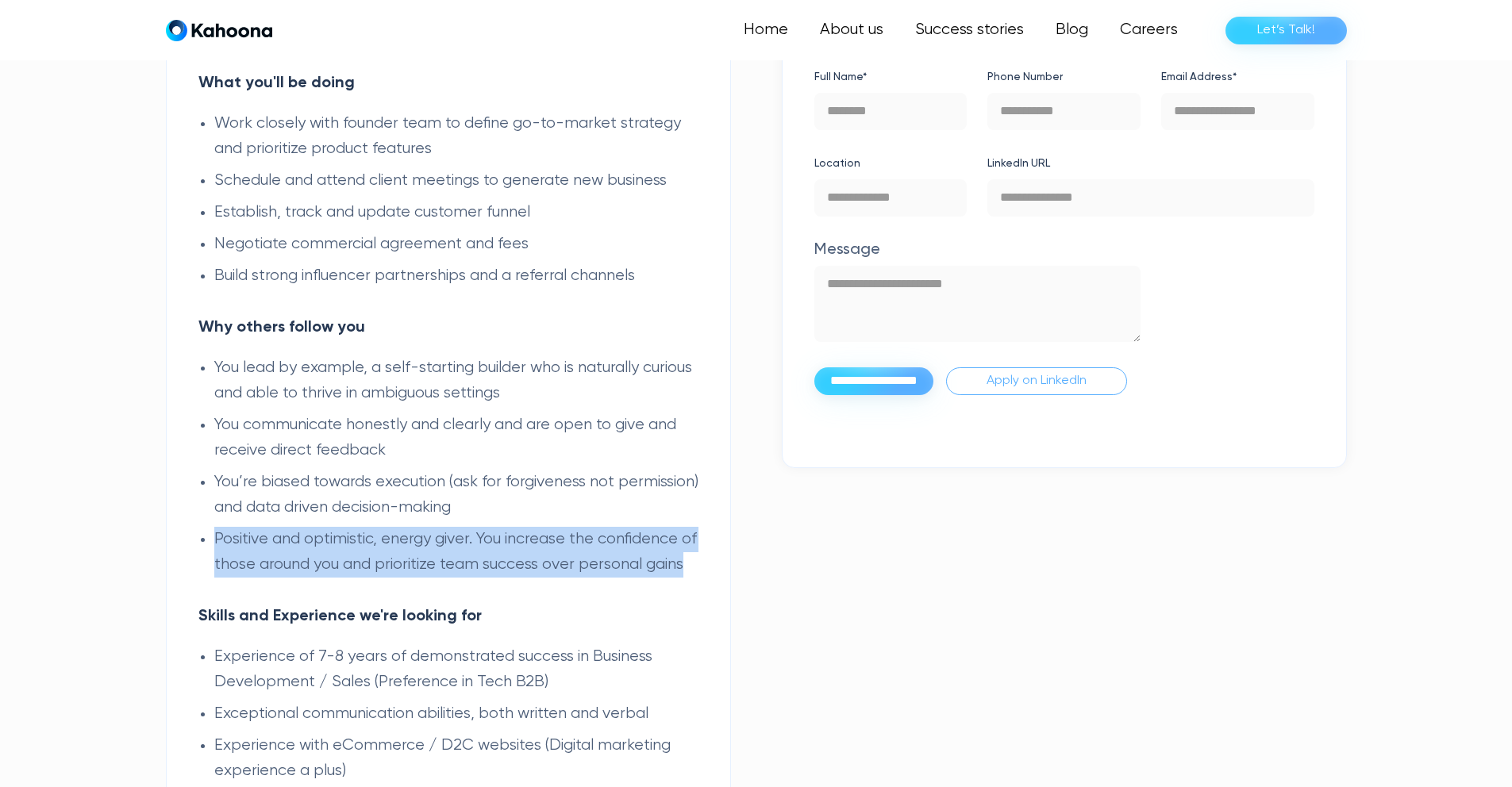
drag, startPoint x: 565, startPoint y: 482, endPoint x: 322, endPoint y: 563, distance: 256.1
click at [322, 563] on ul "You lead by example, a self-starting builder who is naturally curious and able …" at bounding box center [448, 467] width 500 height 222
click at [322, 561] on li "Positive and optimistic, energy giver. You increase the confidence of those aro…" at bounding box center [456, 552] width 484 height 50
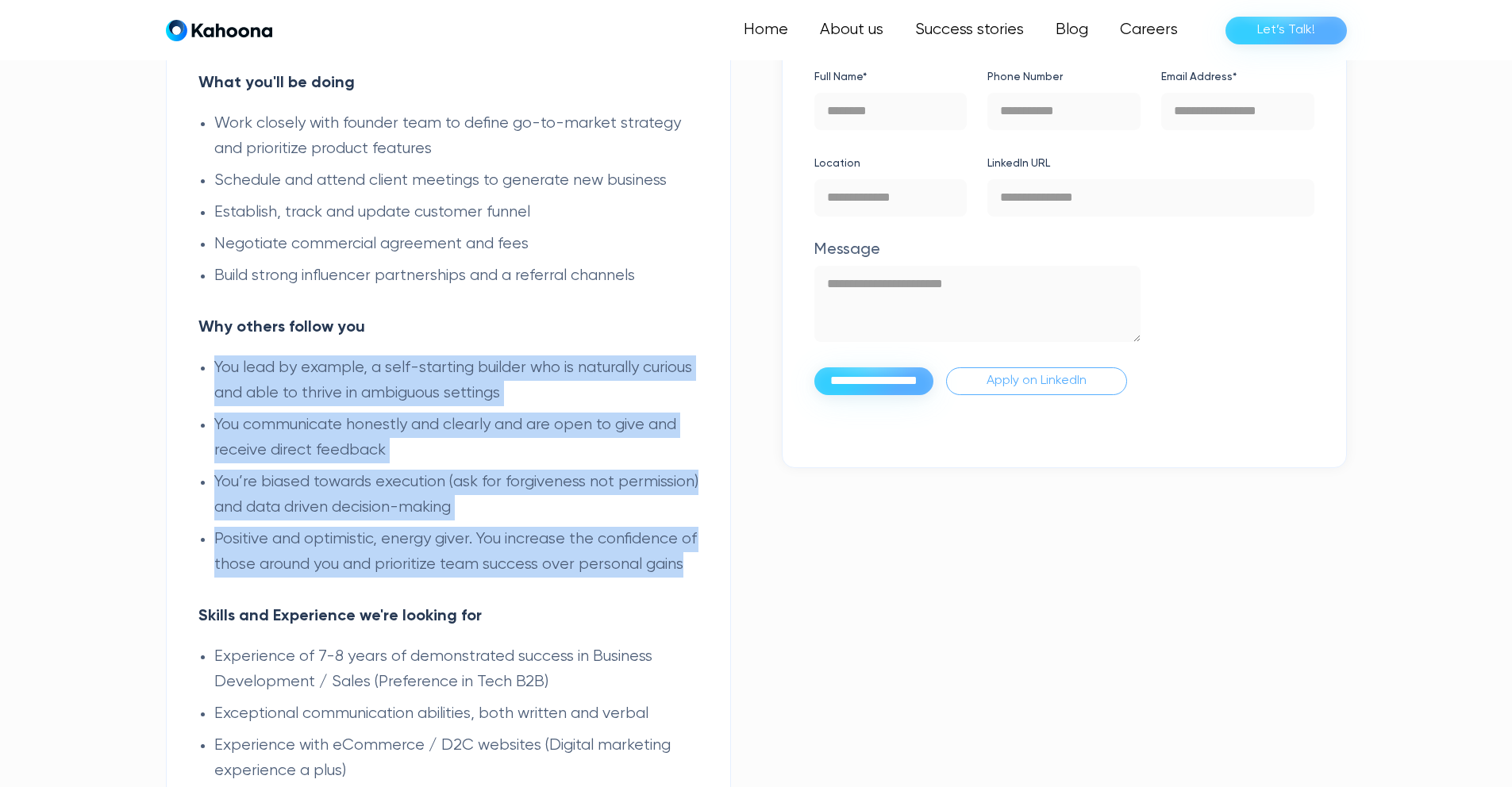
drag, startPoint x: 294, startPoint y: 561, endPoint x: 201, endPoint y: 334, distance: 245.3
click at [201, 356] on ul "You lead by example, a self-starting builder who is naturally curious and able …" at bounding box center [448, 467] width 500 height 222
click at [214, 356] on li "You lead by example, a self-starting builder who is naturally curious and able …" at bounding box center [456, 381] width 484 height 50
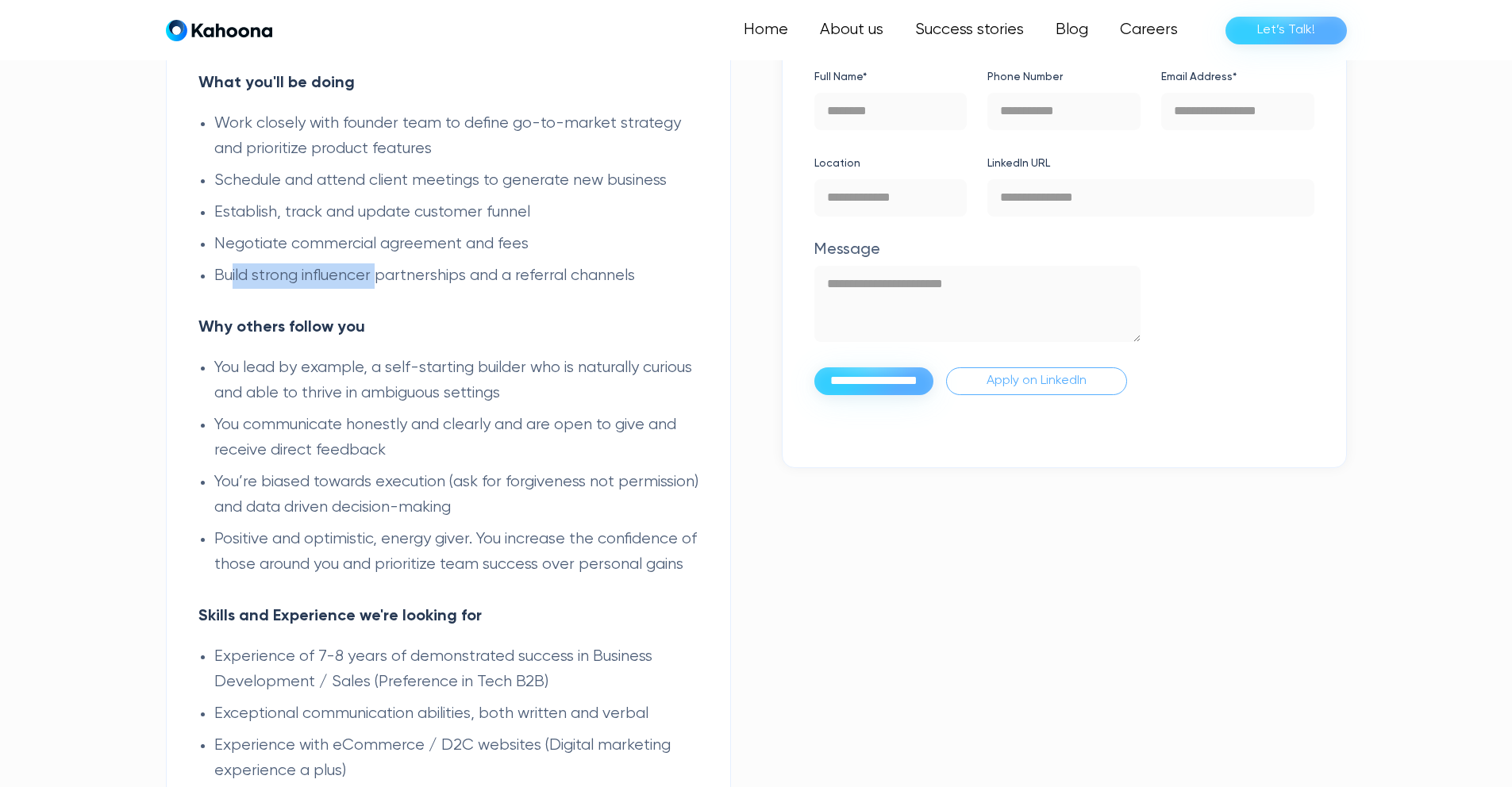
drag, startPoint x: 230, startPoint y: 258, endPoint x: 380, endPoint y: 253, distance: 150.1
click at [380, 263] on li "Build strong influencer partnerships and a referral channels" at bounding box center [456, 276] width 484 height 26
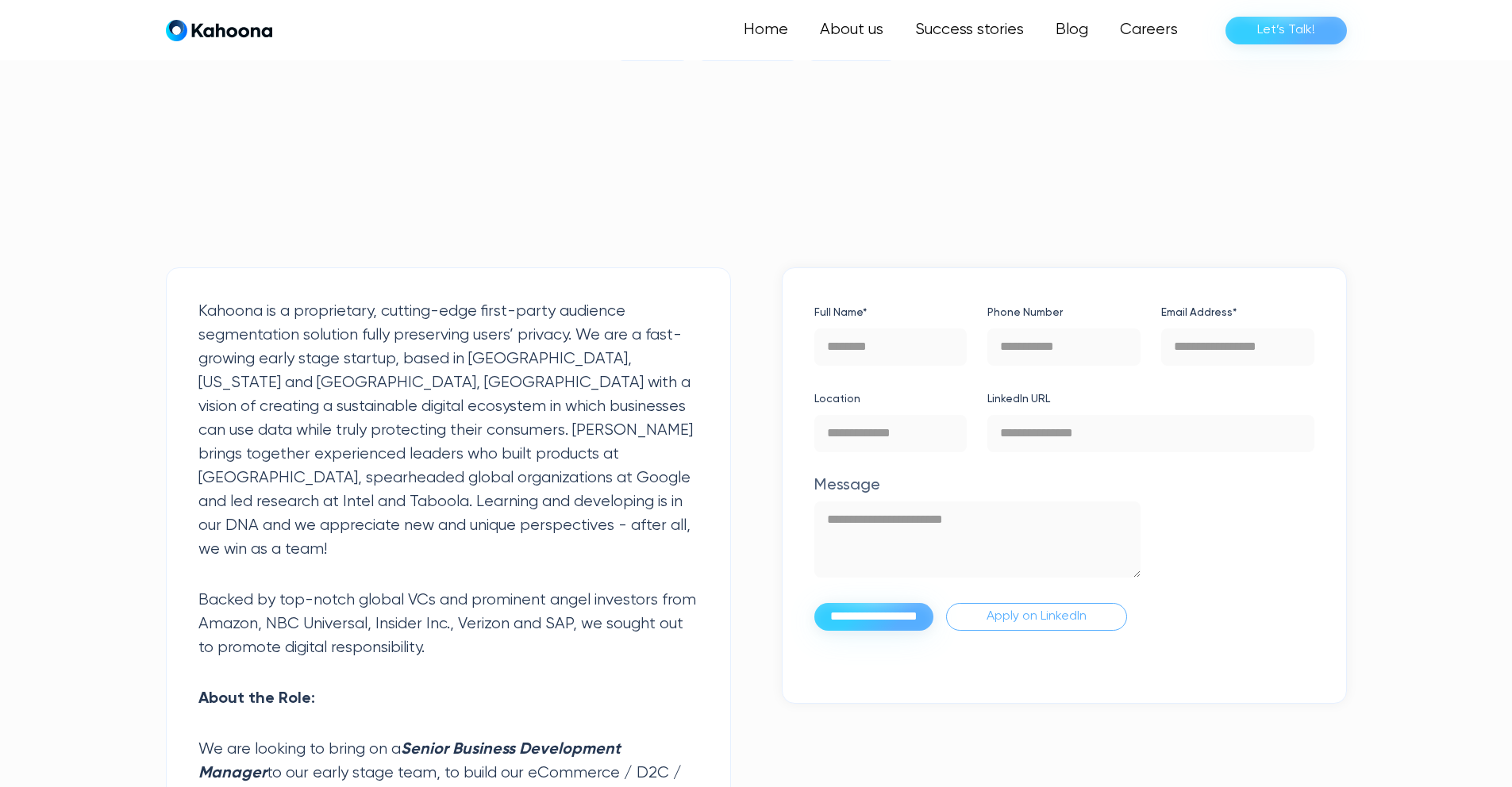
scroll to position [305, 0]
